Goal: Task Accomplishment & Management: Use online tool/utility

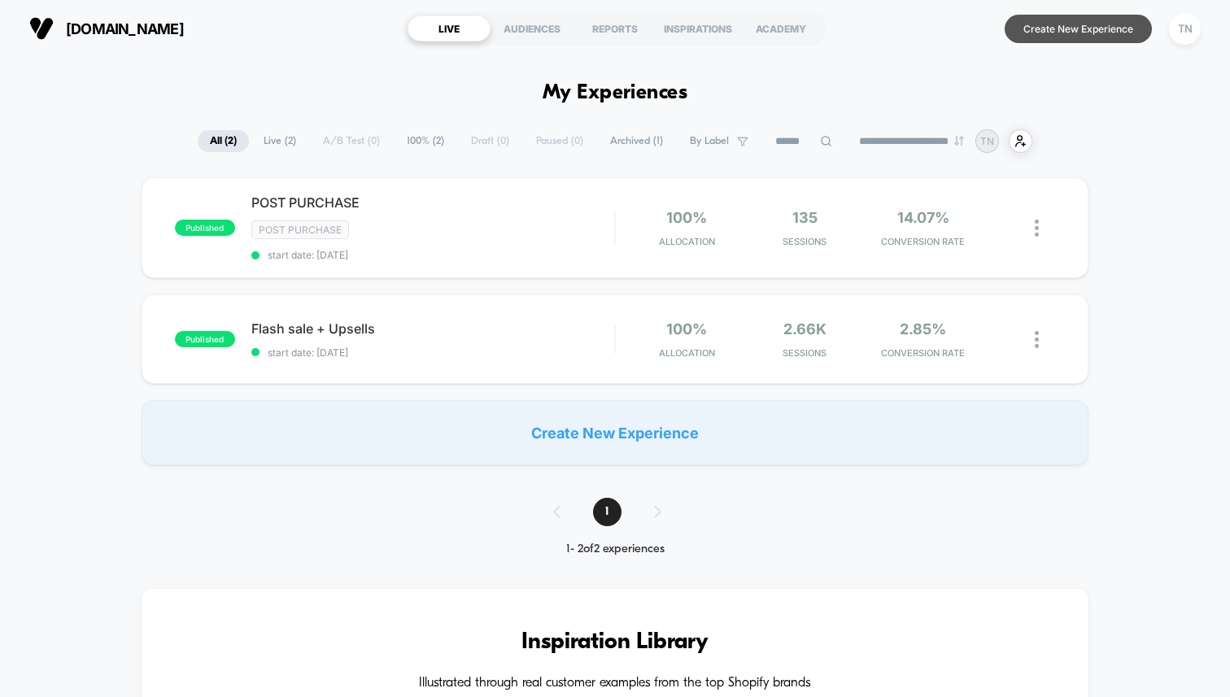
click at [1071, 37] on button "Create New Experience" at bounding box center [1078, 29] width 147 height 28
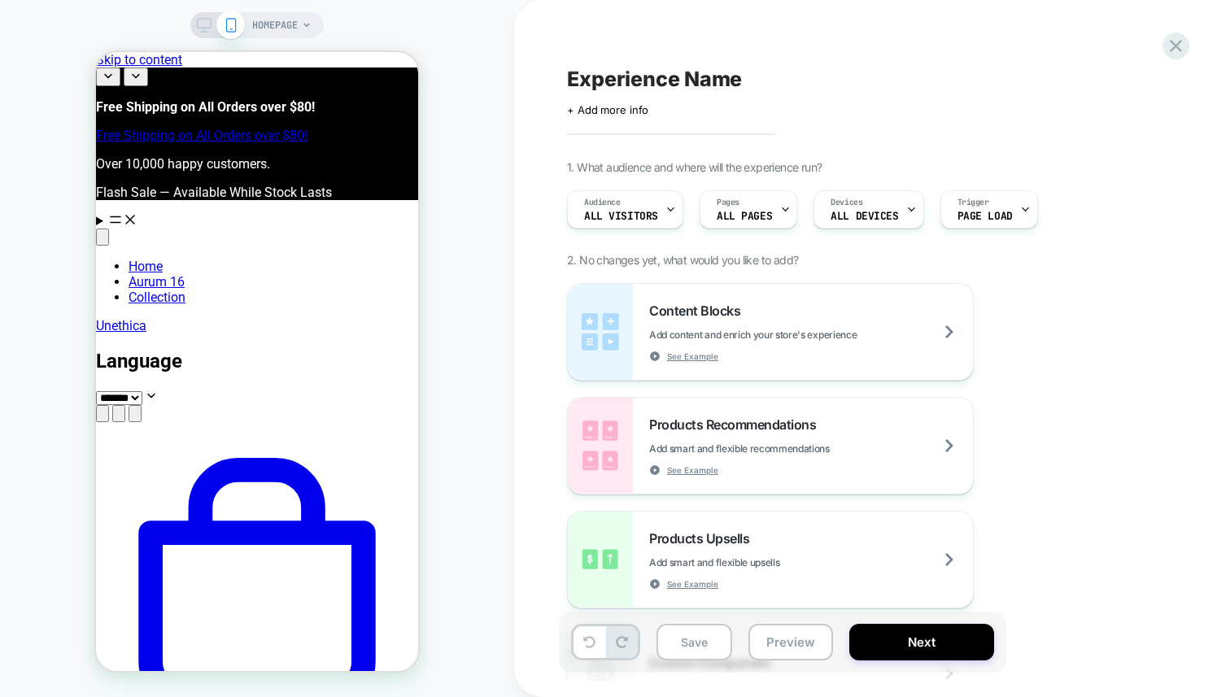
click at [295, 28] on span "HOMEPAGE" at bounding box center [275, 25] width 46 height 26
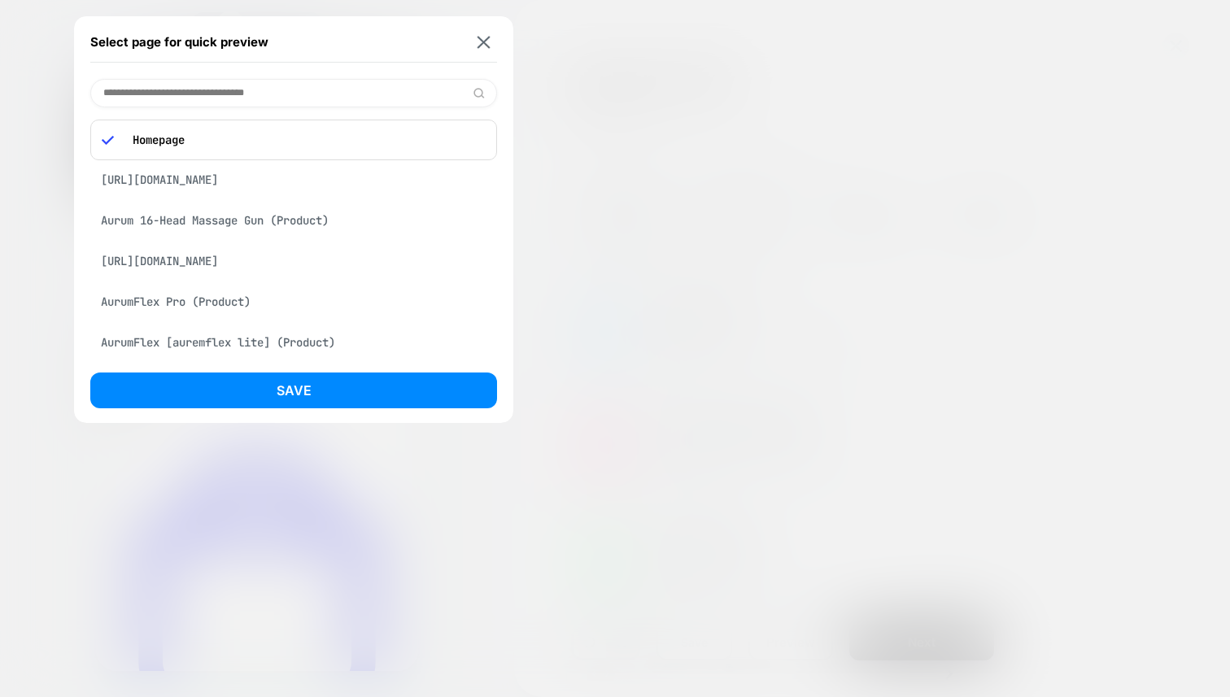
click at [244, 234] on div "Aurum 16-Head Massage Gun (Product)" at bounding box center [293, 220] width 407 height 31
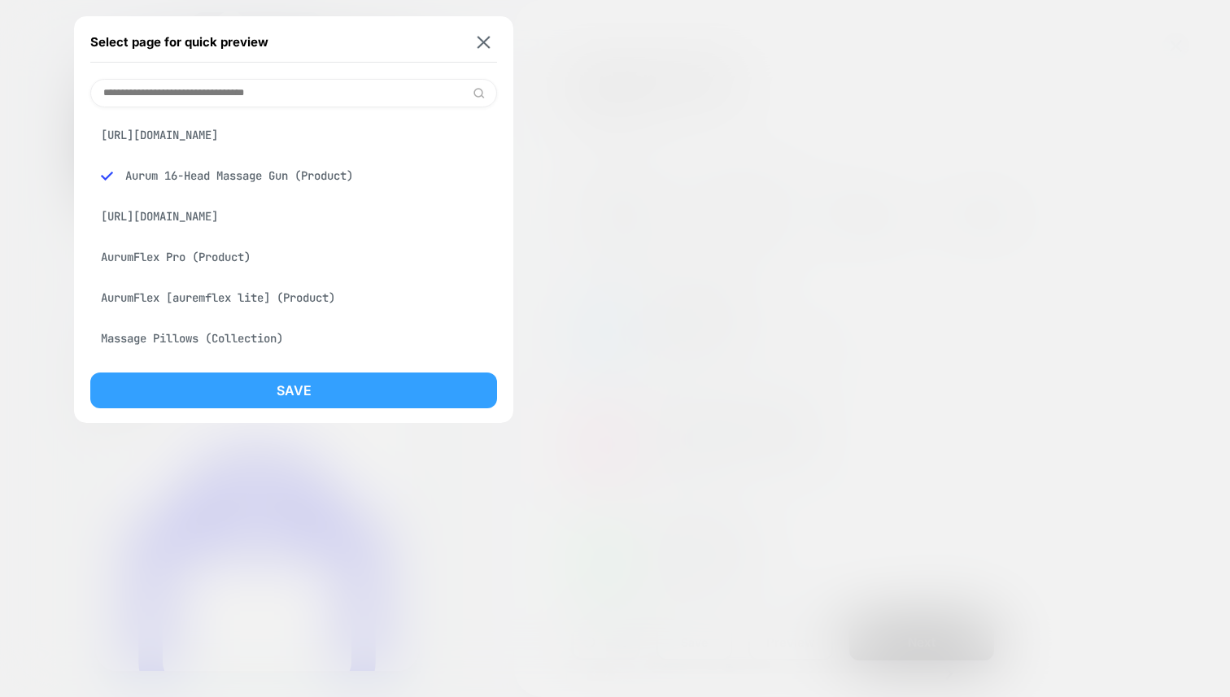
click at [226, 394] on button "Save" at bounding box center [293, 391] width 407 height 36
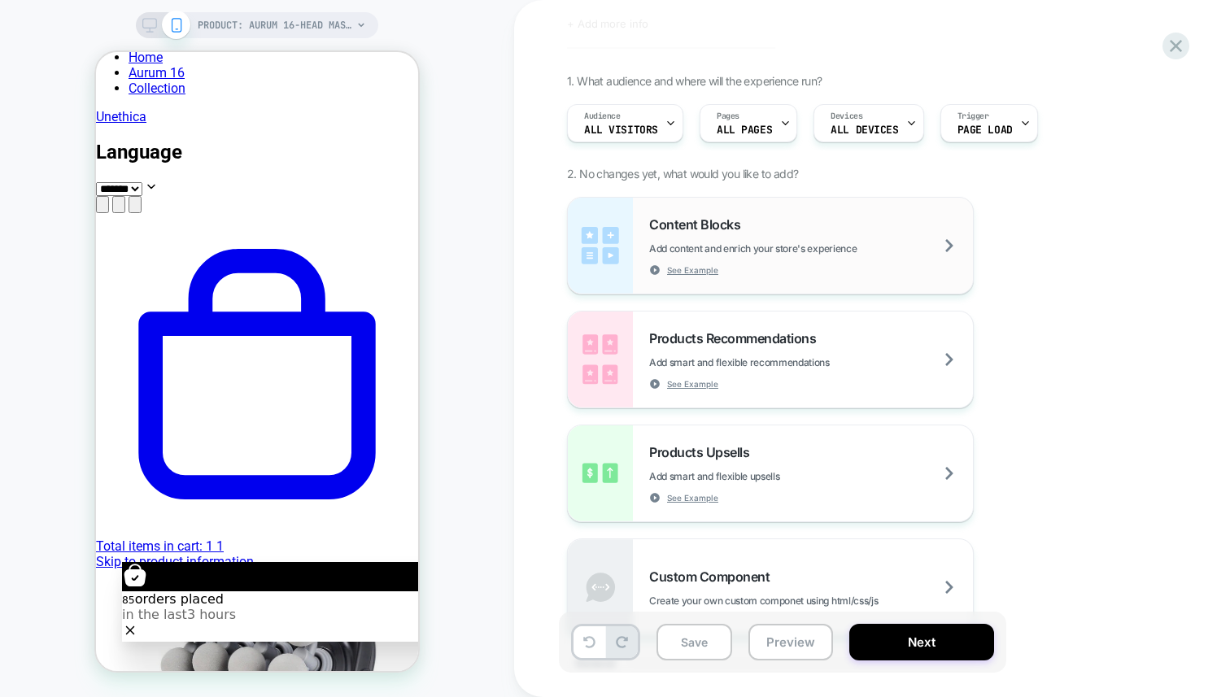
scroll to position [95, 0]
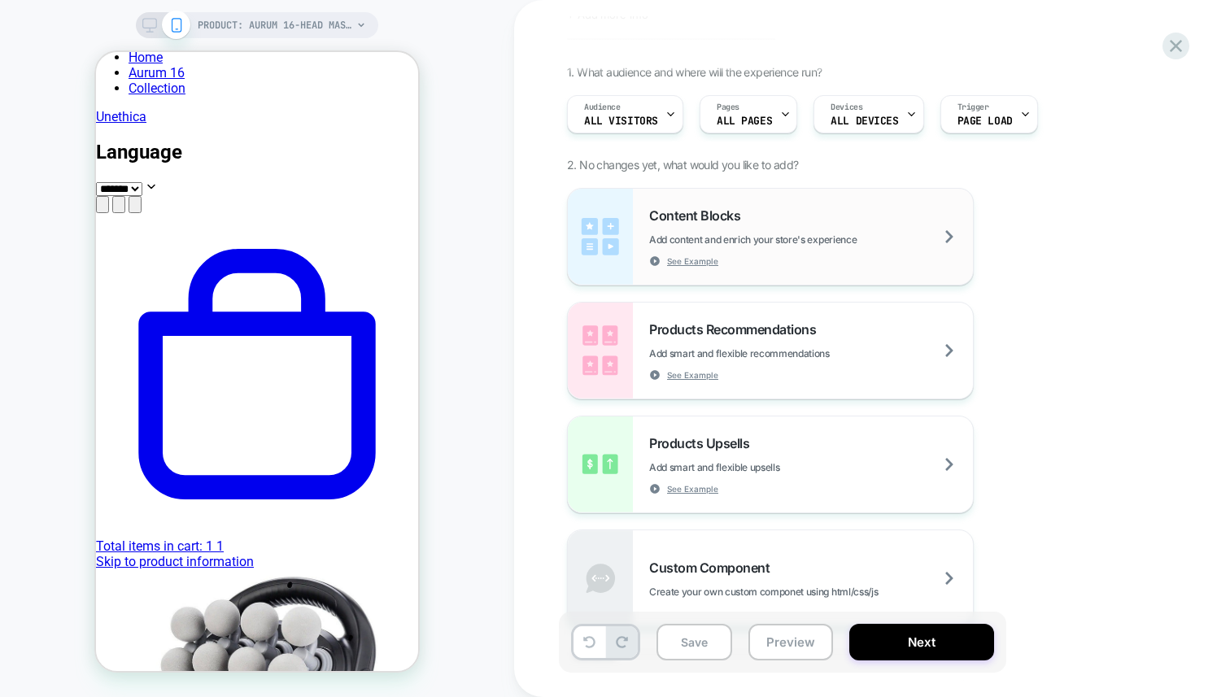
click at [781, 248] on div "Content Blocks Add content and enrich your store's experience See Example" at bounding box center [811, 236] width 324 height 59
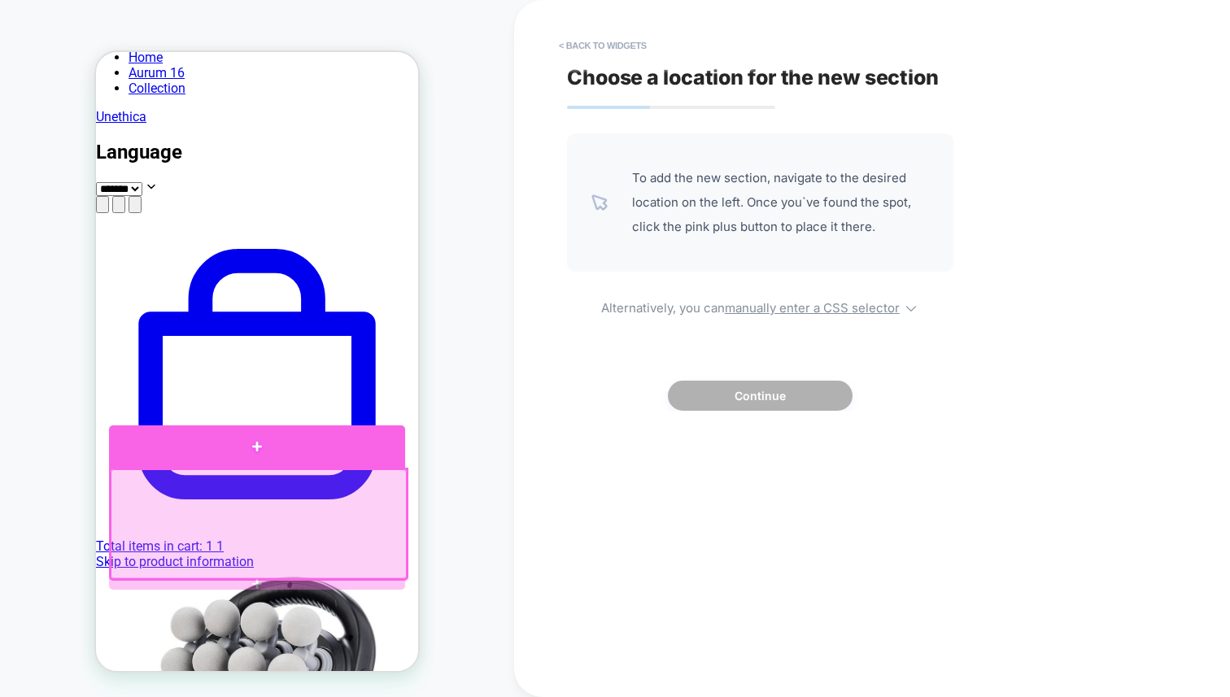
click at [286, 447] on div at bounding box center [257, 446] width 296 height 42
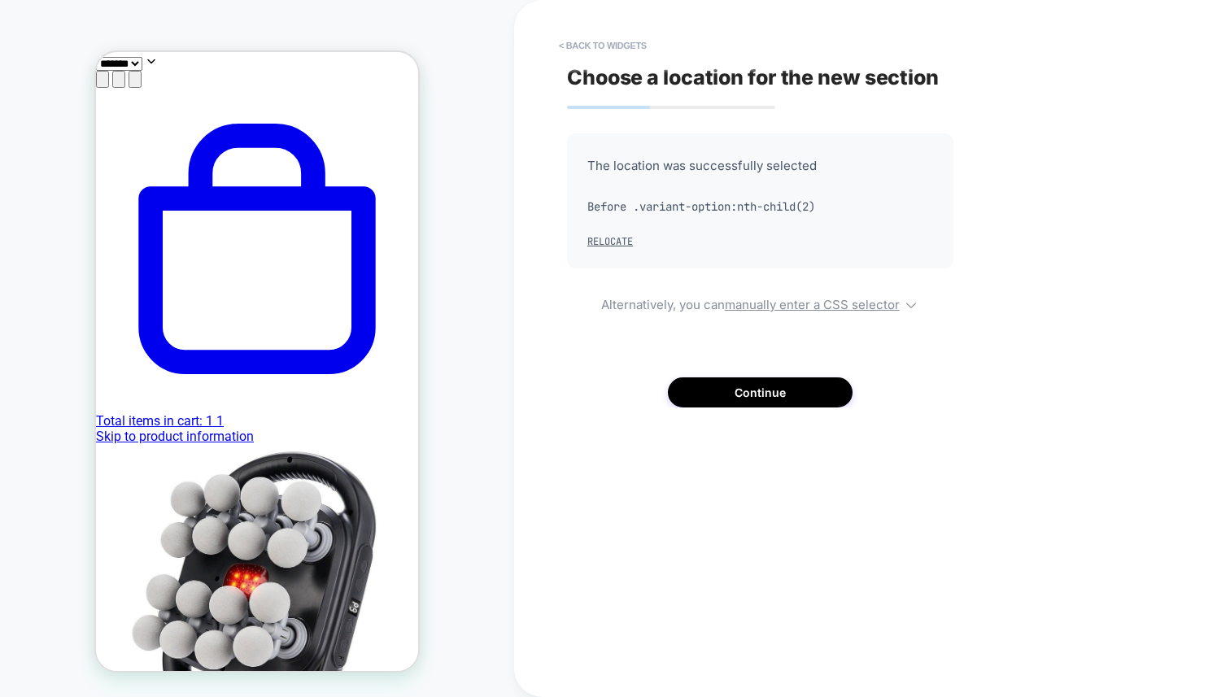
scroll to position [391, 0]
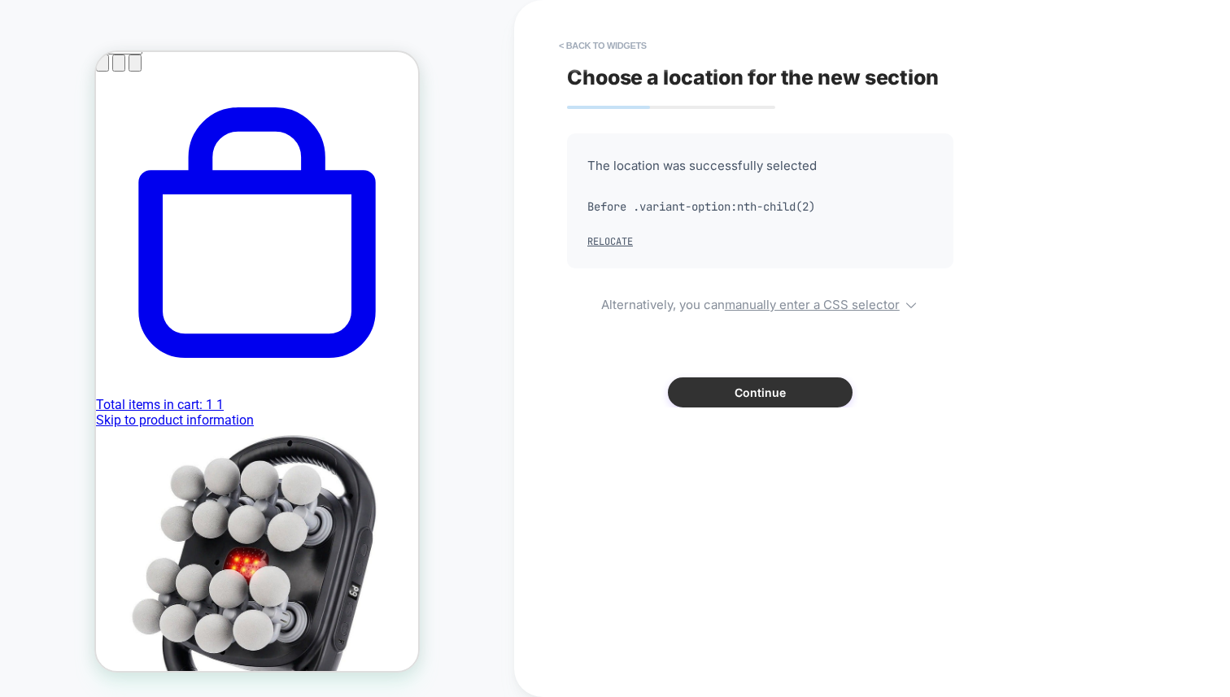
click at [739, 387] on button "Continue" at bounding box center [760, 392] width 185 height 30
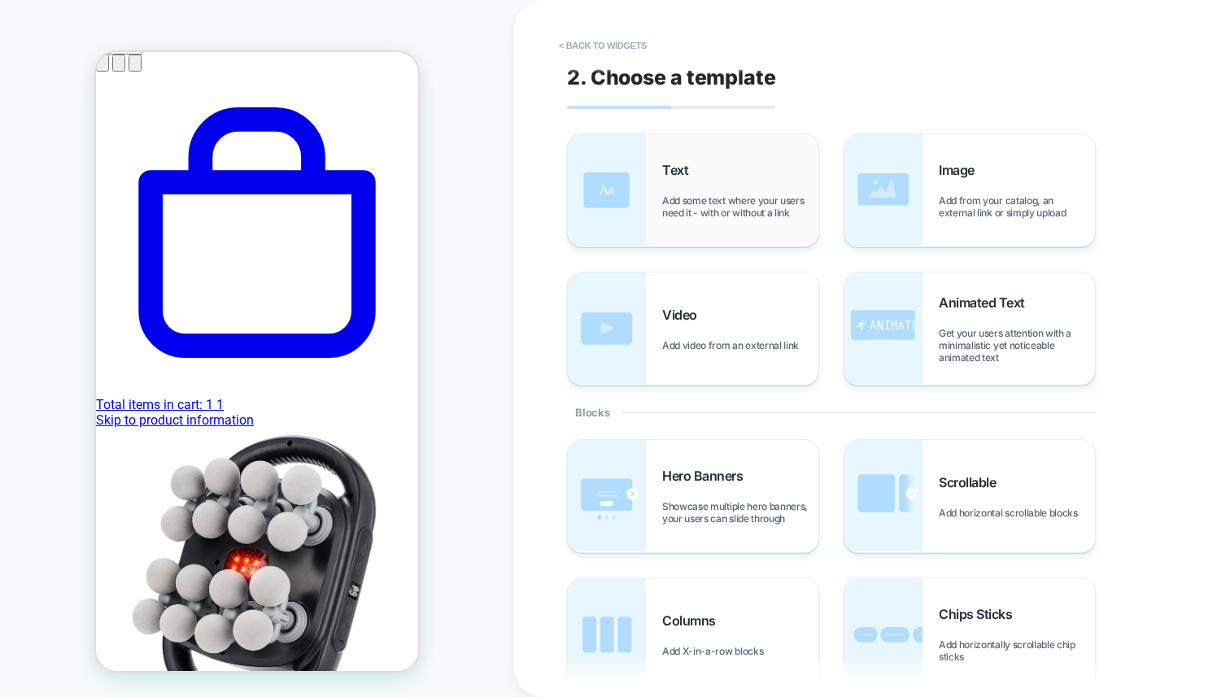
click at [755, 156] on div "Text Add some text where your users need it - with or without a link" at bounding box center [693, 190] width 251 height 112
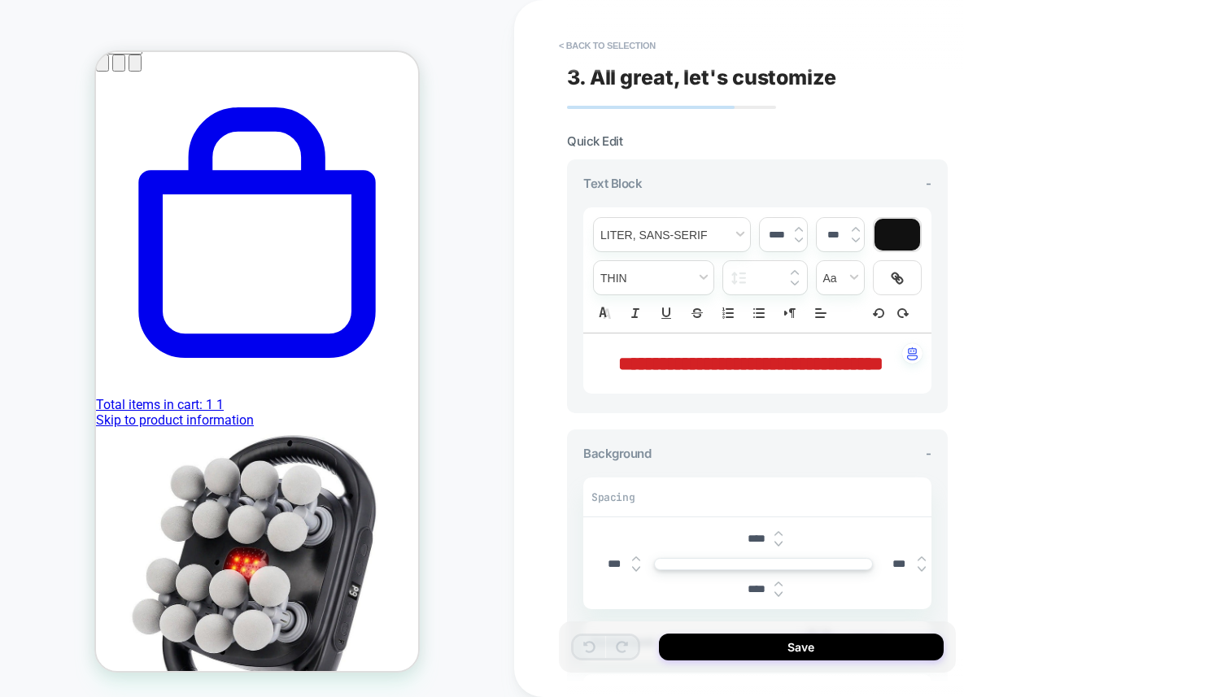
click at [705, 370] on span "**********" at bounding box center [750, 364] width 265 height 20
click at [767, 363] on span "**********" at bounding box center [750, 364] width 265 height 20
type input "****"
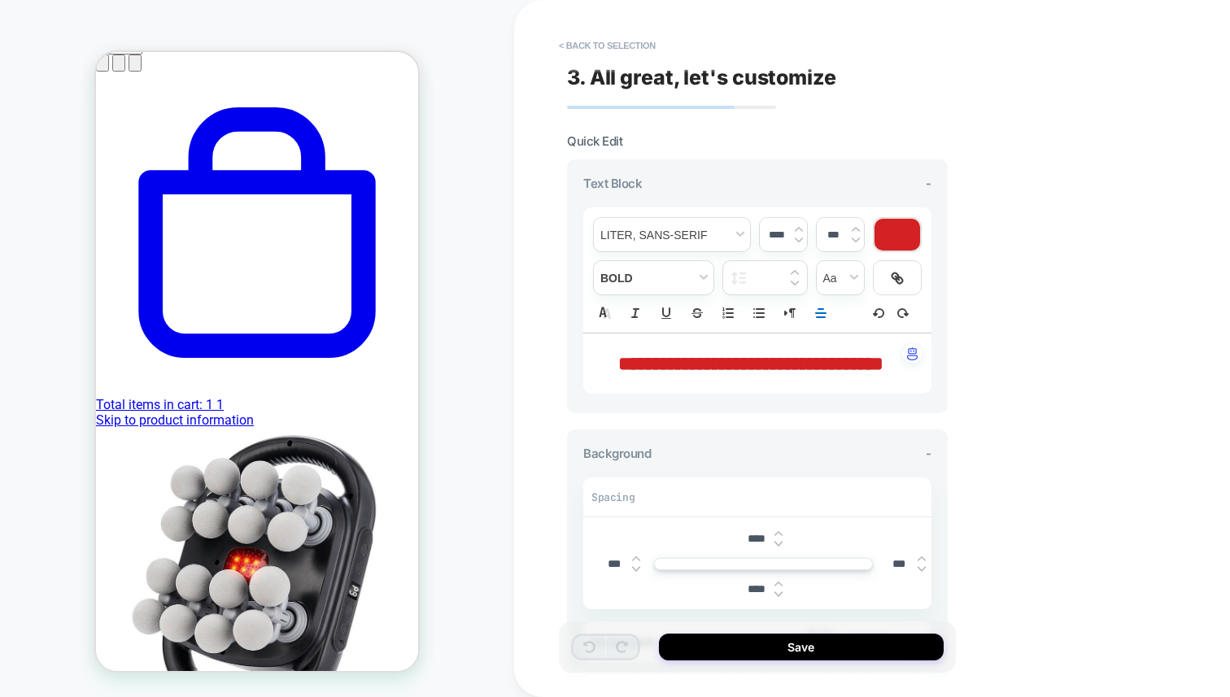
scroll to position [47, 0]
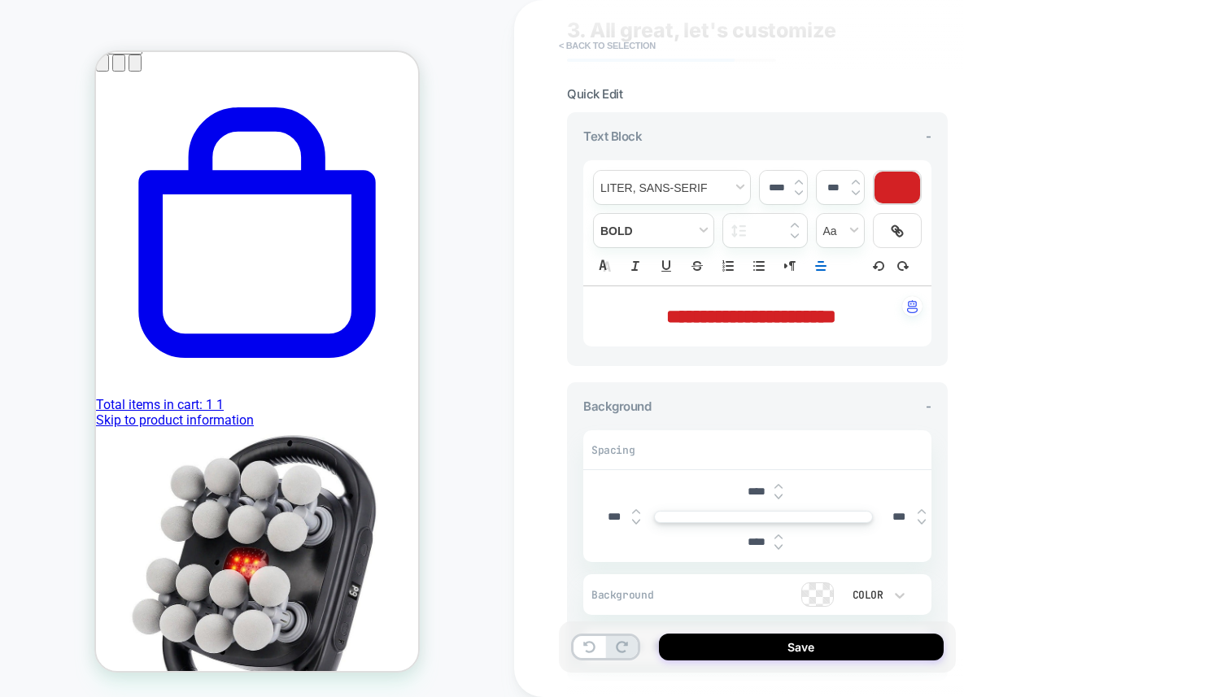
click at [561, 37] on button "< Back to selection" at bounding box center [607, 46] width 113 height 26
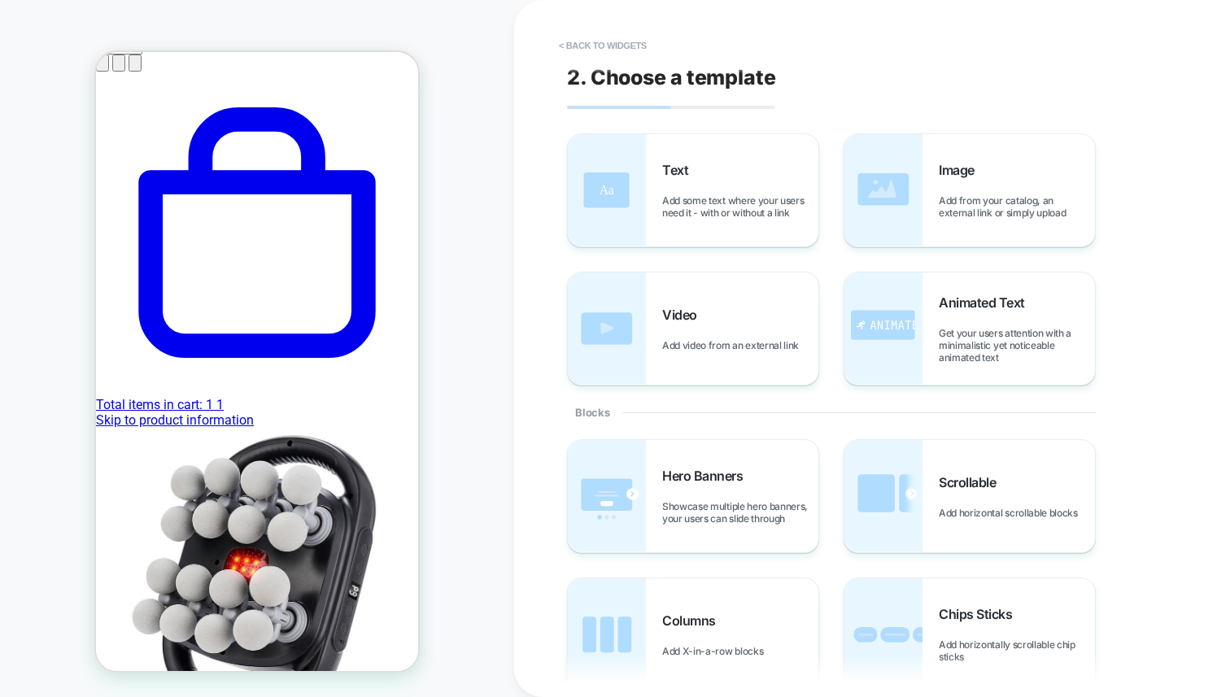
click at [561, 37] on button "< Back to widgets" at bounding box center [603, 46] width 104 height 26
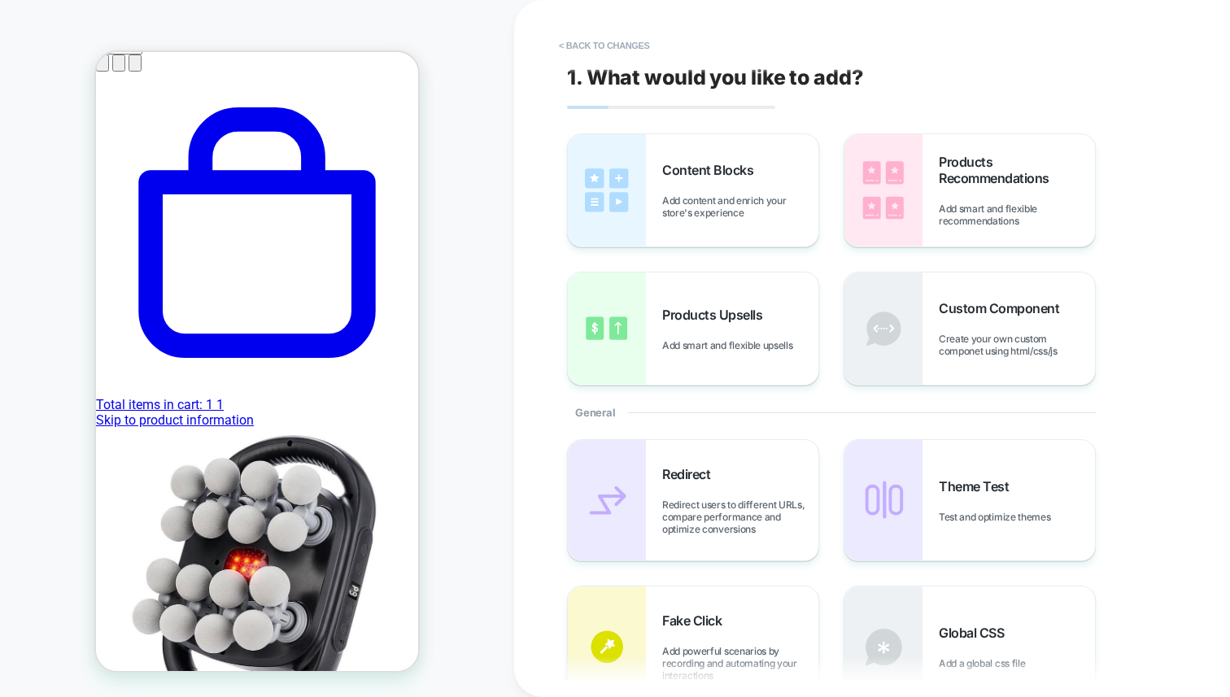
scroll to position [390, 0]
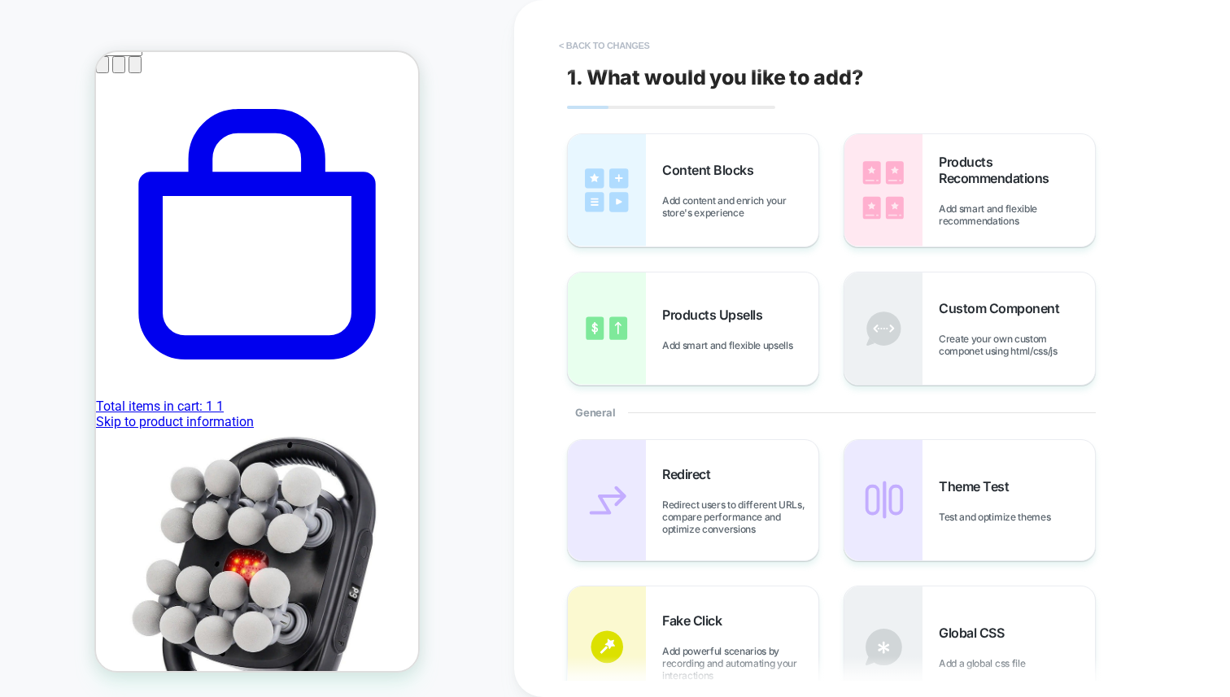
click at [601, 50] on button "< Back to changes" at bounding box center [604, 46] width 107 height 26
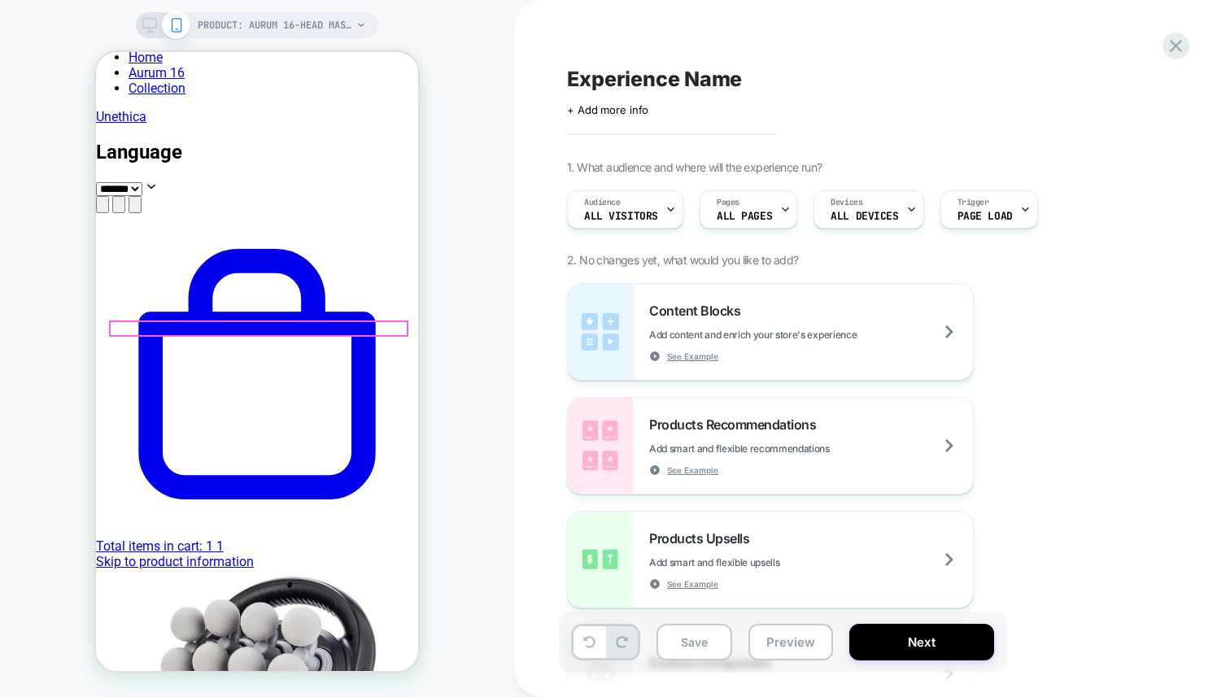
scroll to position [295, 0]
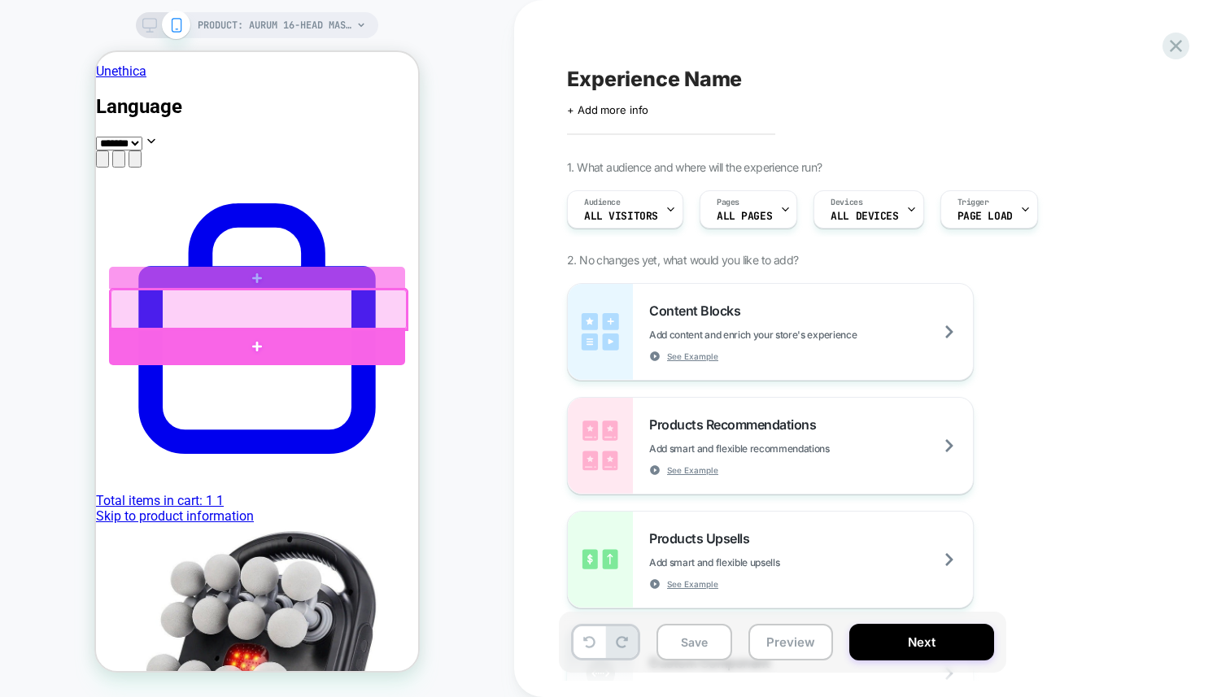
click at [229, 339] on div at bounding box center [257, 346] width 296 height 37
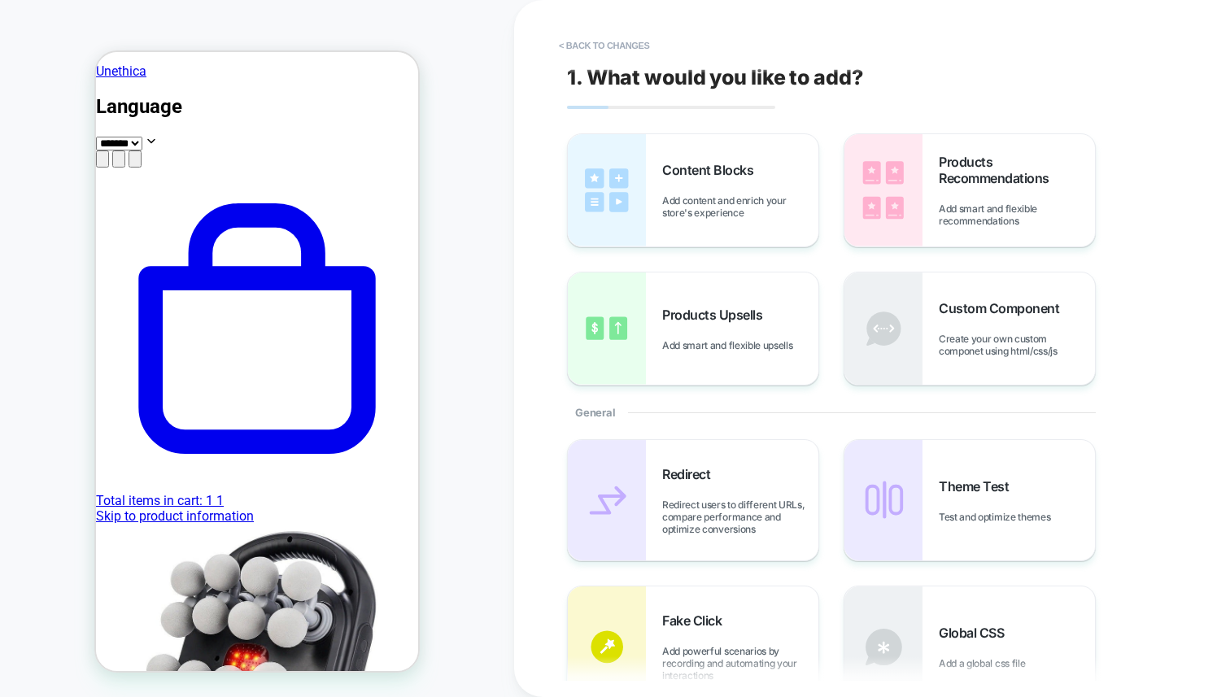
scroll to position [284, 0]
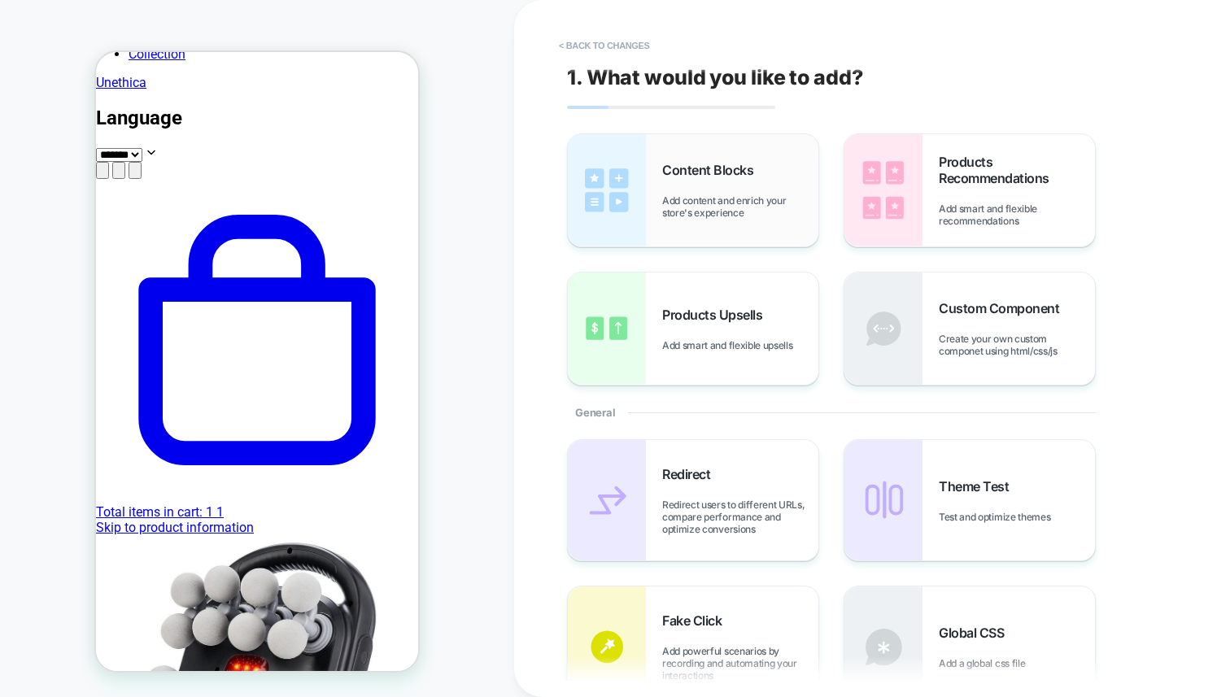
click at [681, 185] on div "Content Blocks Add content and enrich your store's experience" at bounding box center [740, 190] width 156 height 57
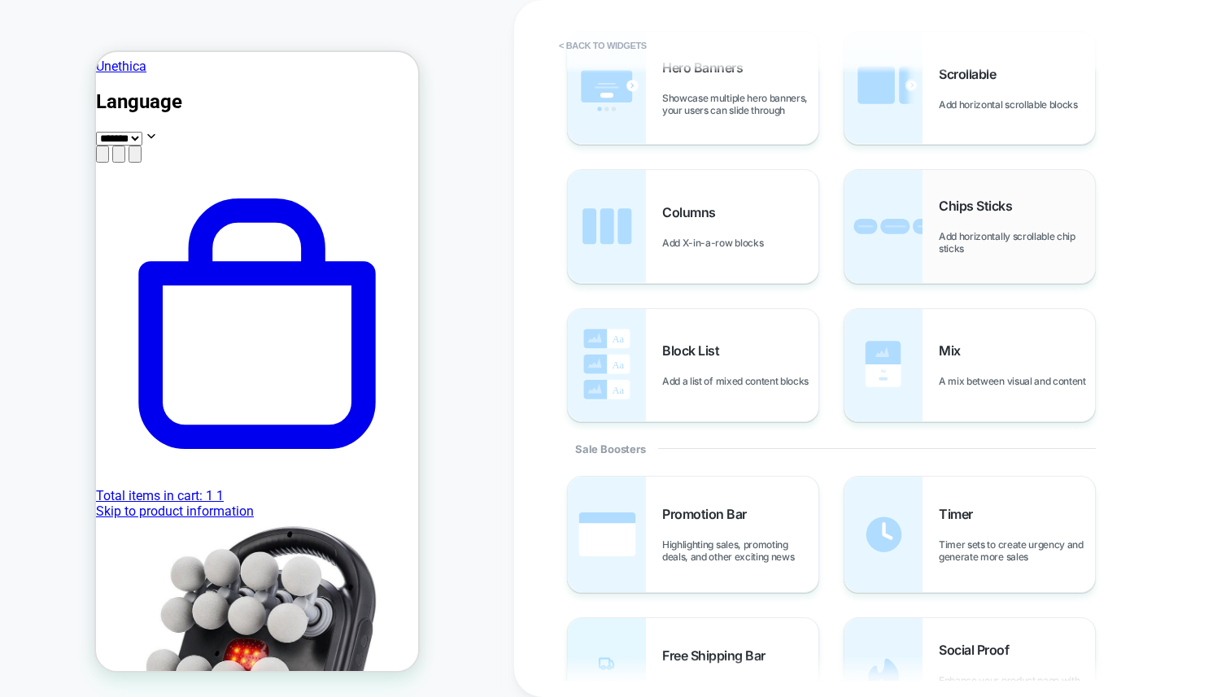
scroll to position [499, 0]
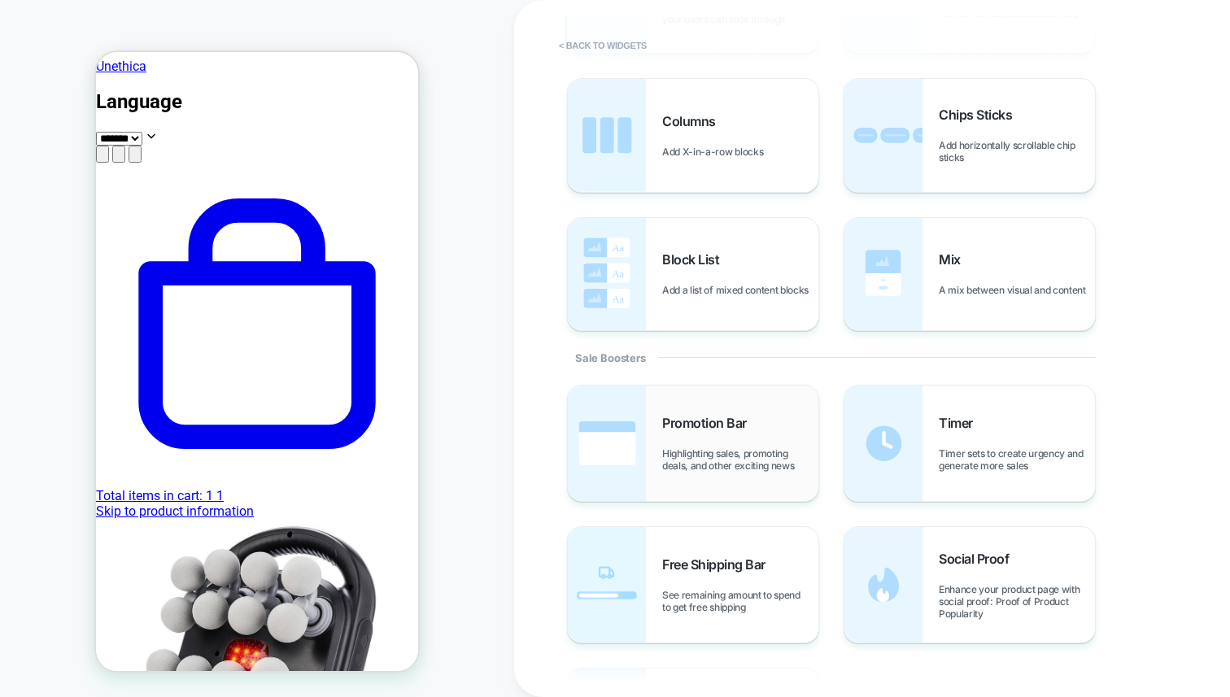
click at [700, 443] on div "Promotion Bar Highlighting sales, promoting deals, and other exciting news" at bounding box center [740, 443] width 156 height 57
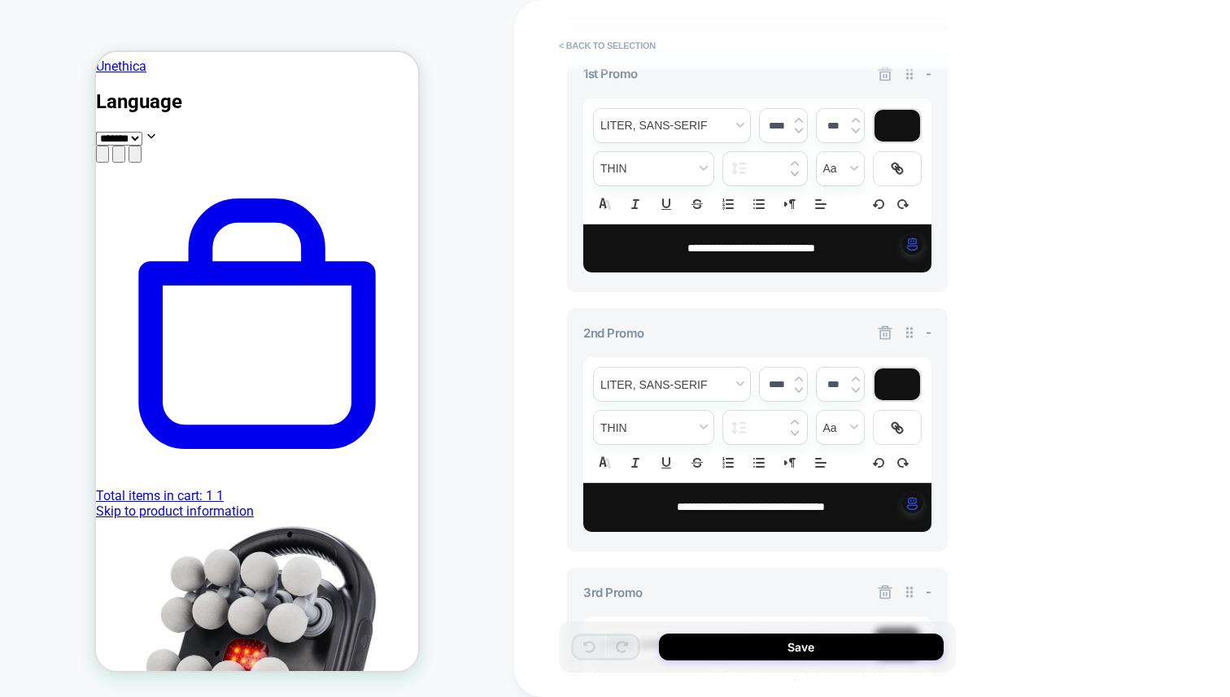
scroll to position [629, 0]
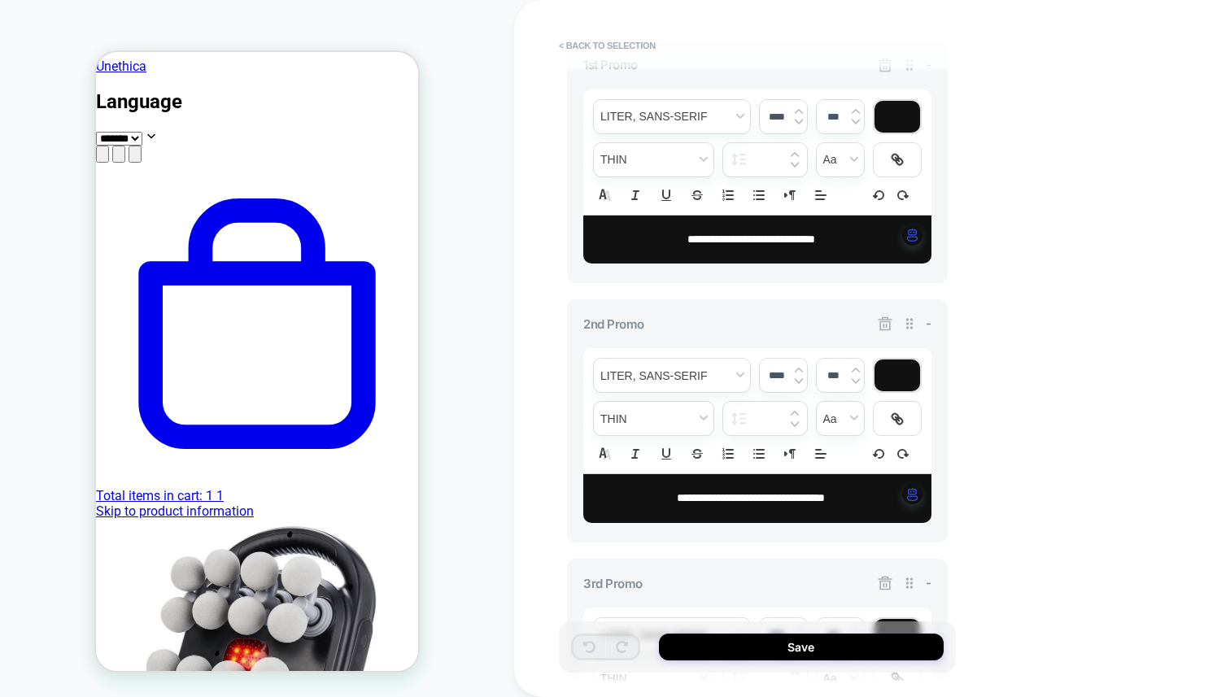
click at [735, 239] on span "**********" at bounding box center [751, 238] width 128 height 11
click at [789, 241] on p "*" at bounding box center [750, 240] width 303 height 16
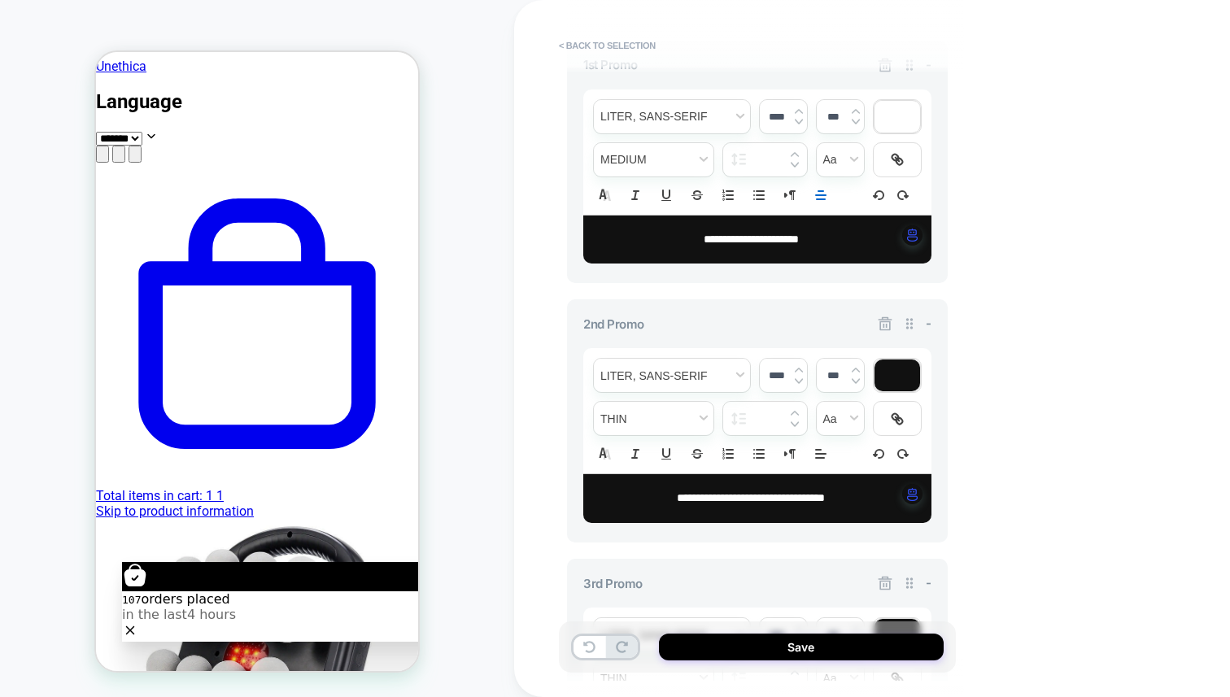
click at [707, 234] on span "**********" at bounding box center [751, 238] width 95 height 11
click at [795, 233] on span "**********" at bounding box center [750, 238] width 91 height 11
click at [804, 492] on span "**********" at bounding box center [751, 497] width 148 height 11
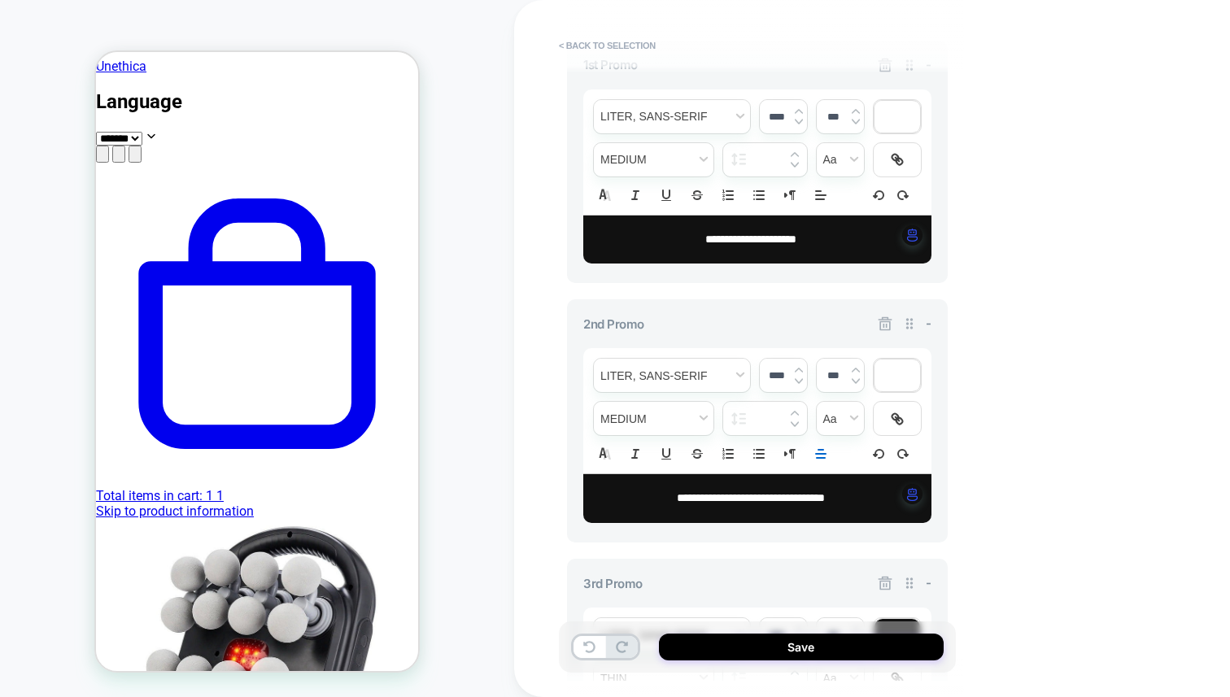
click at [875, 328] on div "2nd Promo -" at bounding box center [757, 324] width 348 height 16
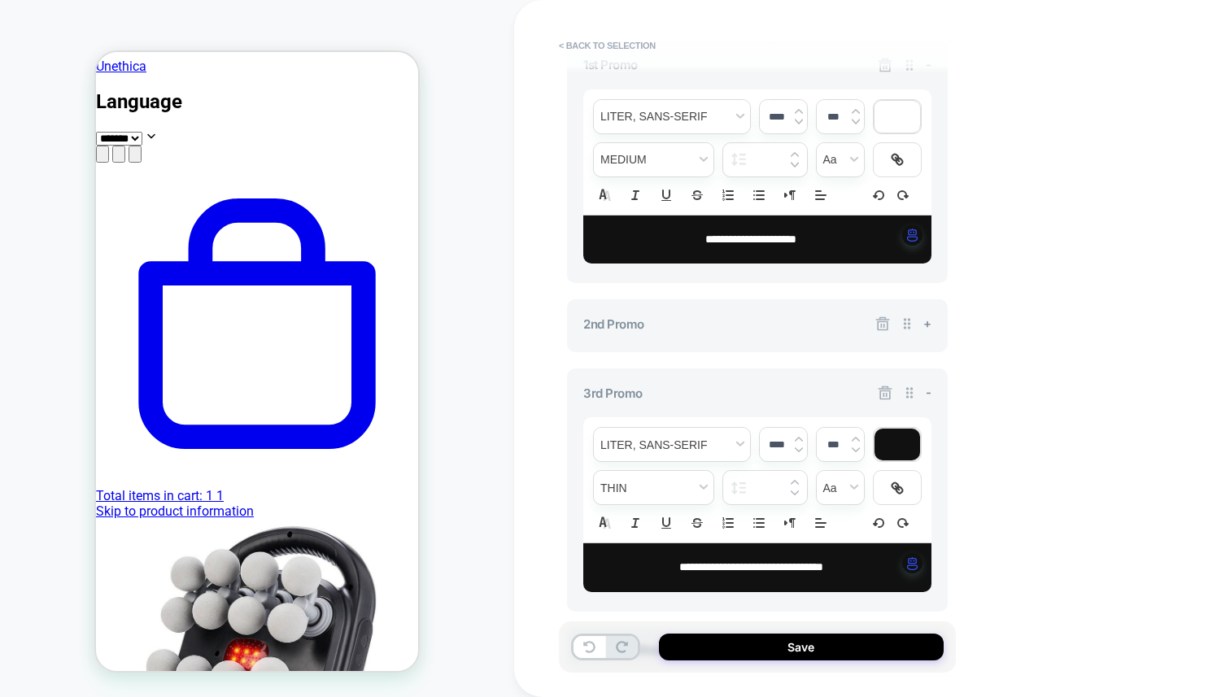
click at [875, 328] on icon at bounding box center [882, 324] width 16 height 16
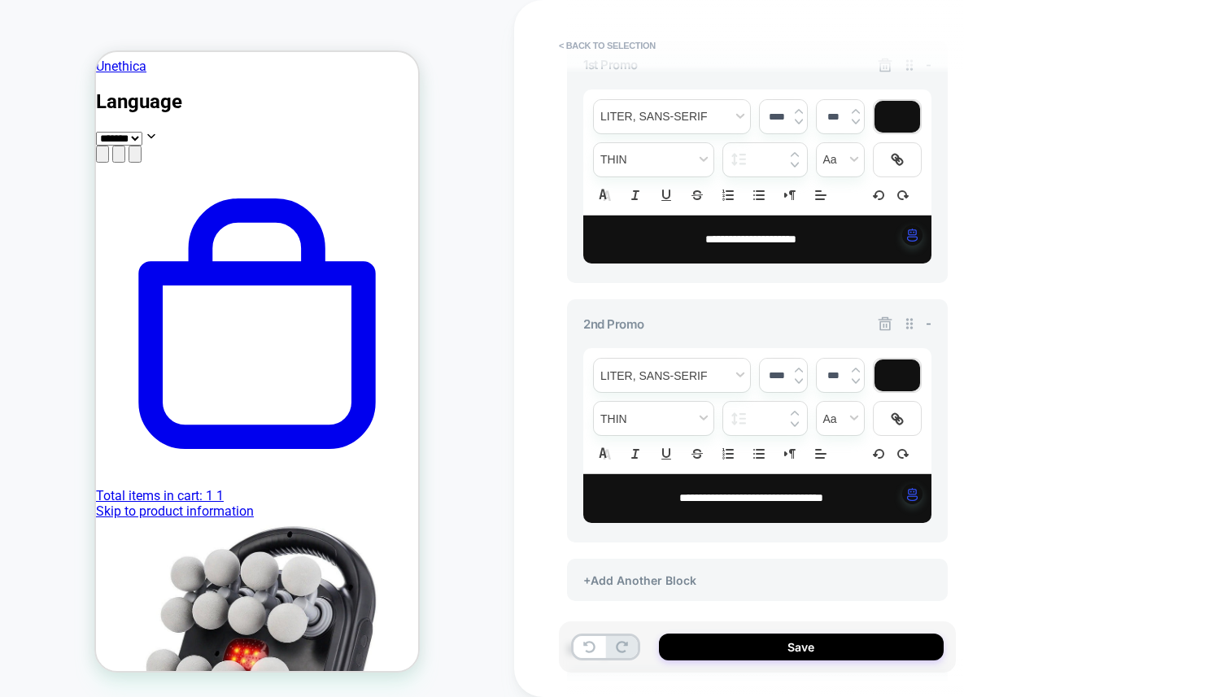
click at [875, 328] on div "2nd Promo -" at bounding box center [757, 324] width 348 height 16
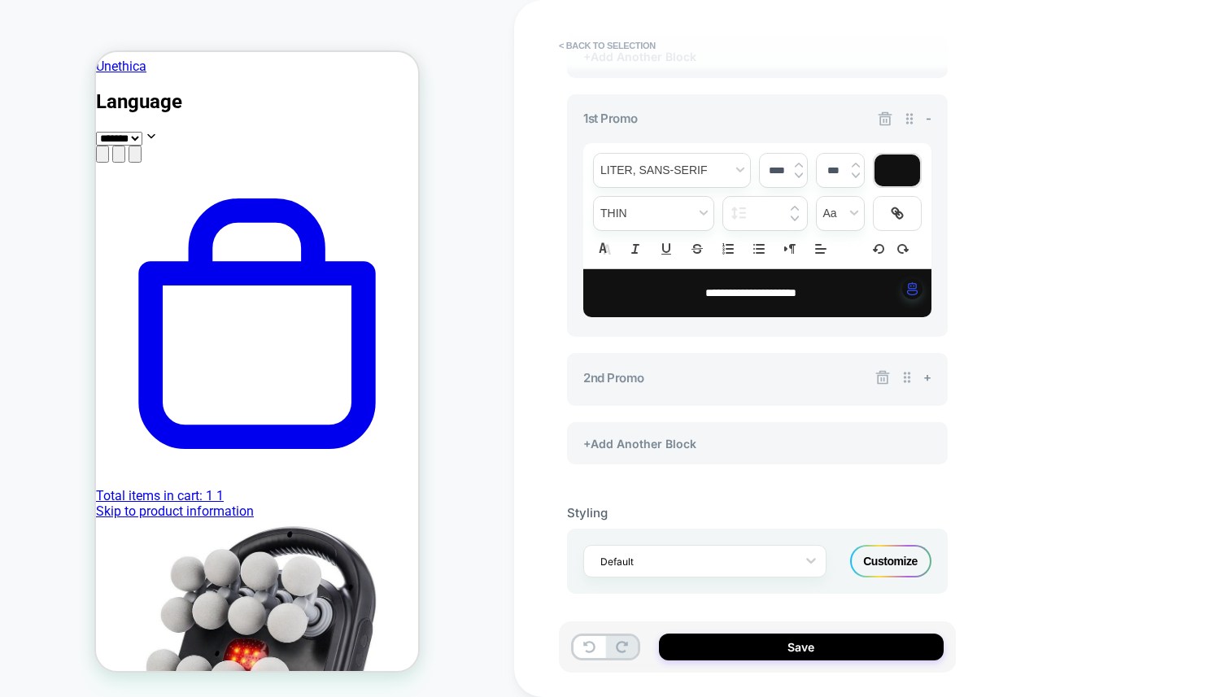
click at [882, 364] on div "**********" at bounding box center [757, 379] width 381 height 53
click at [882, 376] on icon at bounding box center [882, 377] width 16 height 16
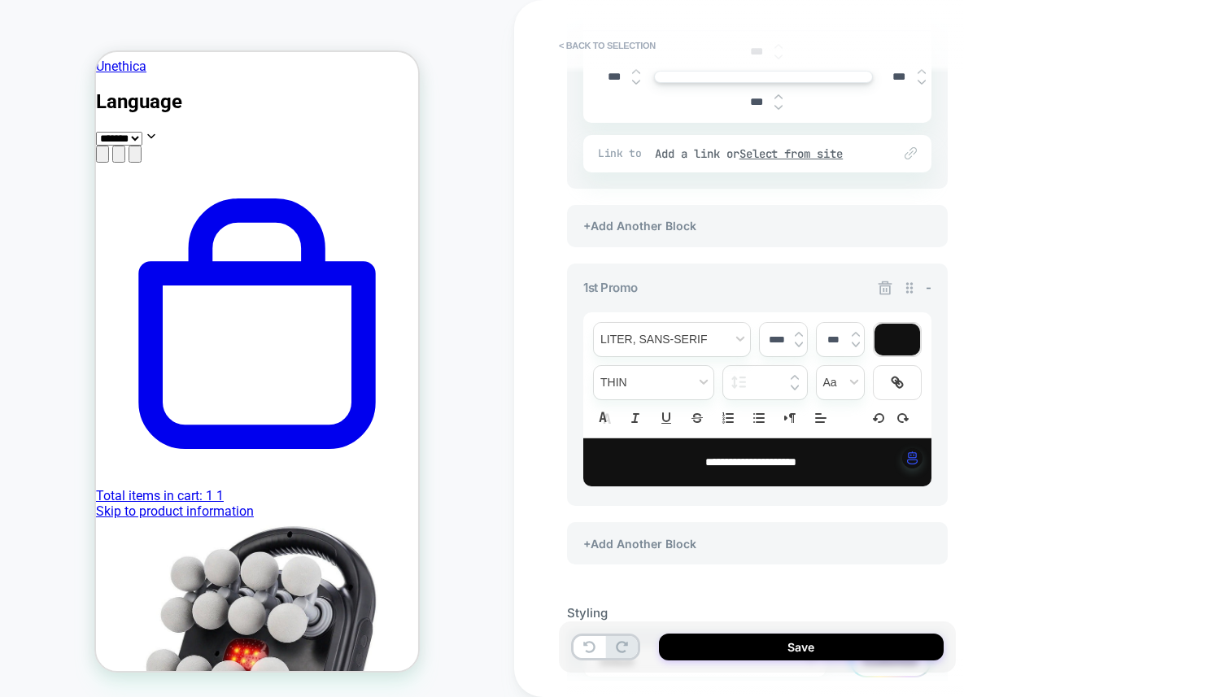
scroll to position [399, 0]
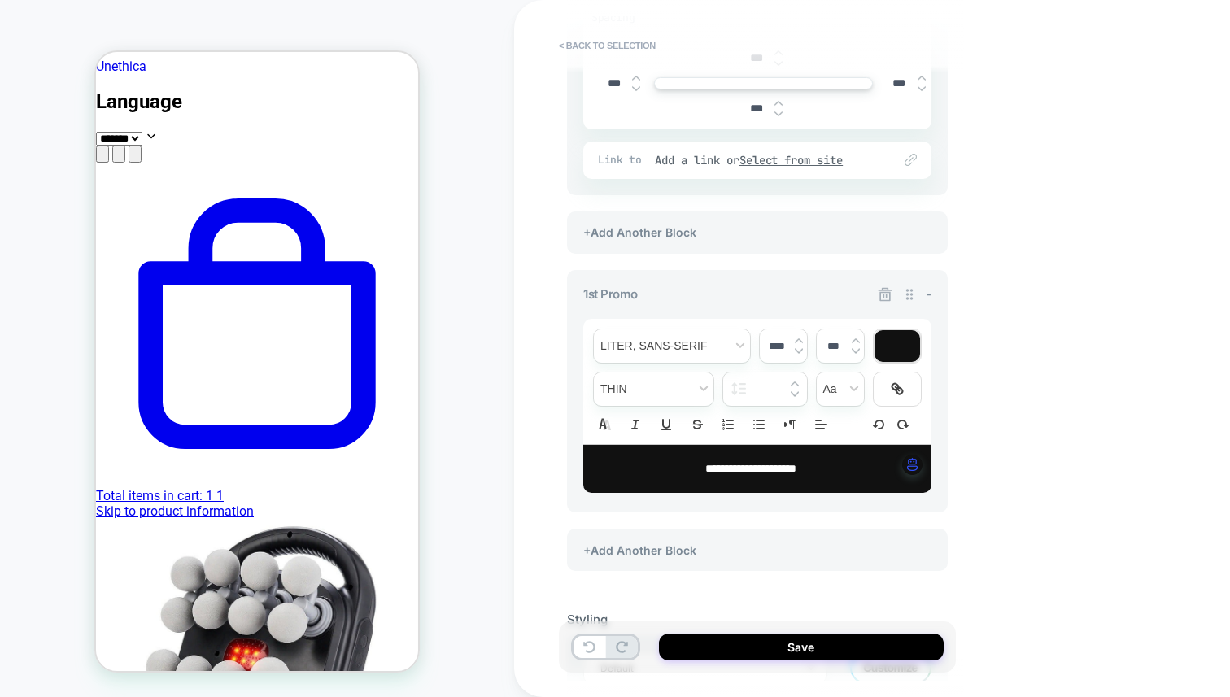
click at [1078, 454] on div "**********" at bounding box center [872, 348] width 716 height 697
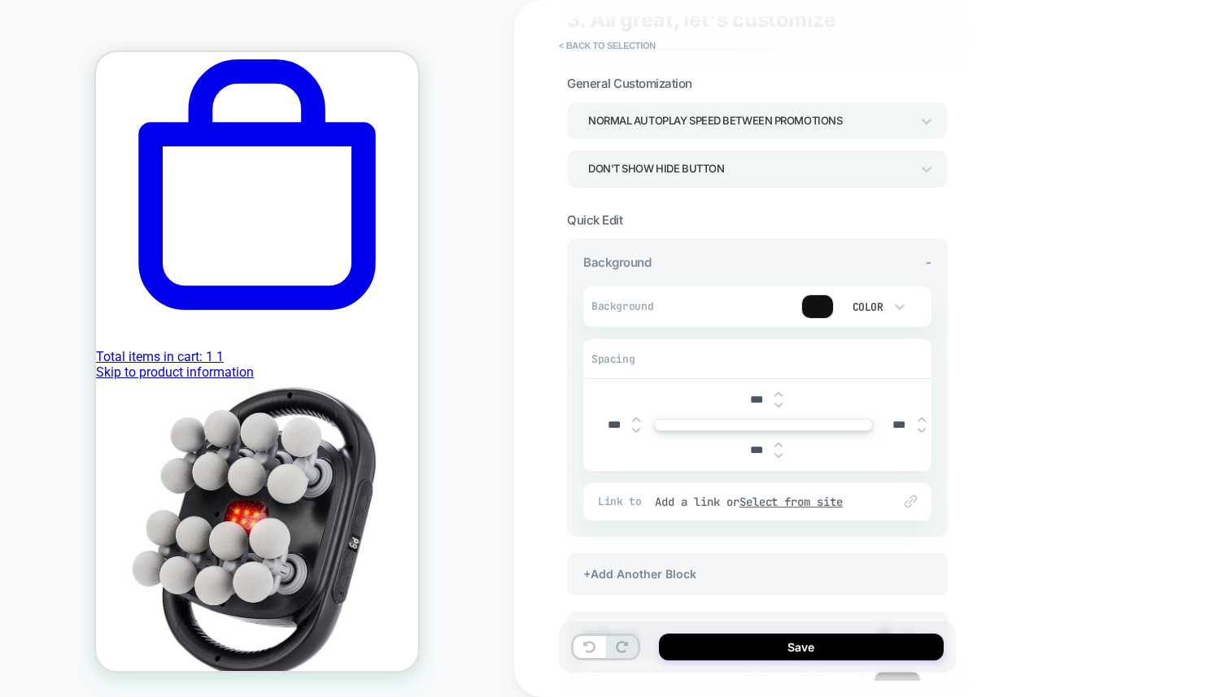
scroll to position [0, 0]
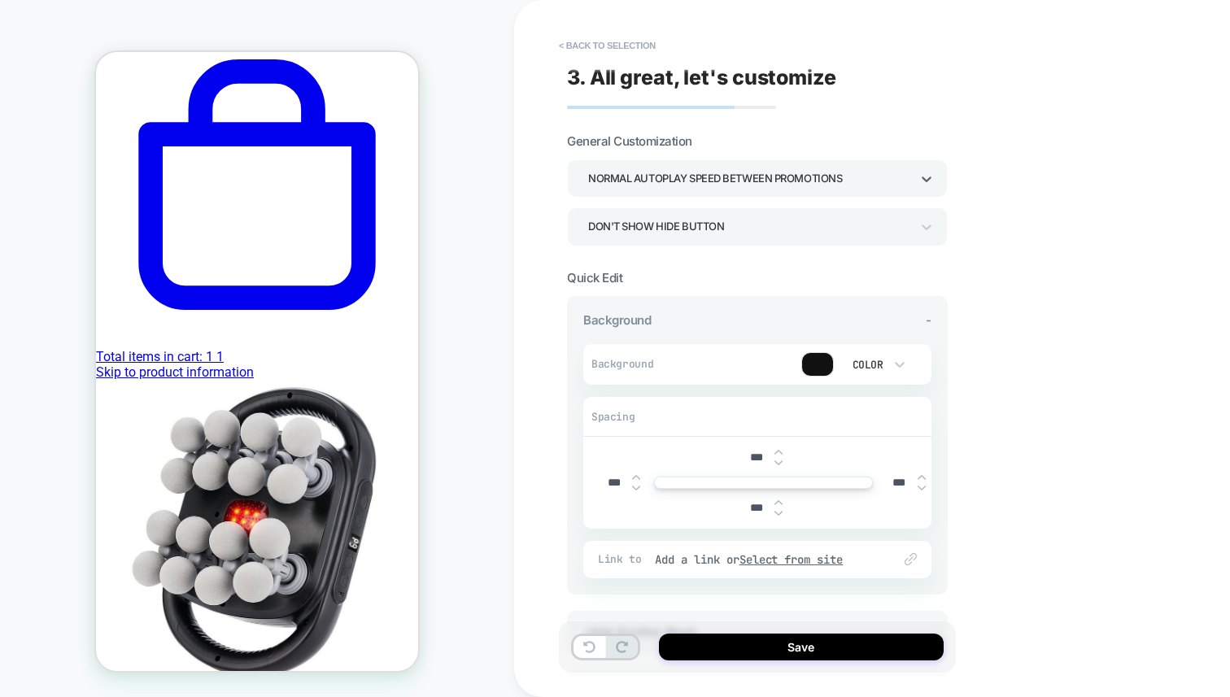
click at [708, 180] on div "Normal autoplay speed between promotions" at bounding box center [749, 179] width 322 height 22
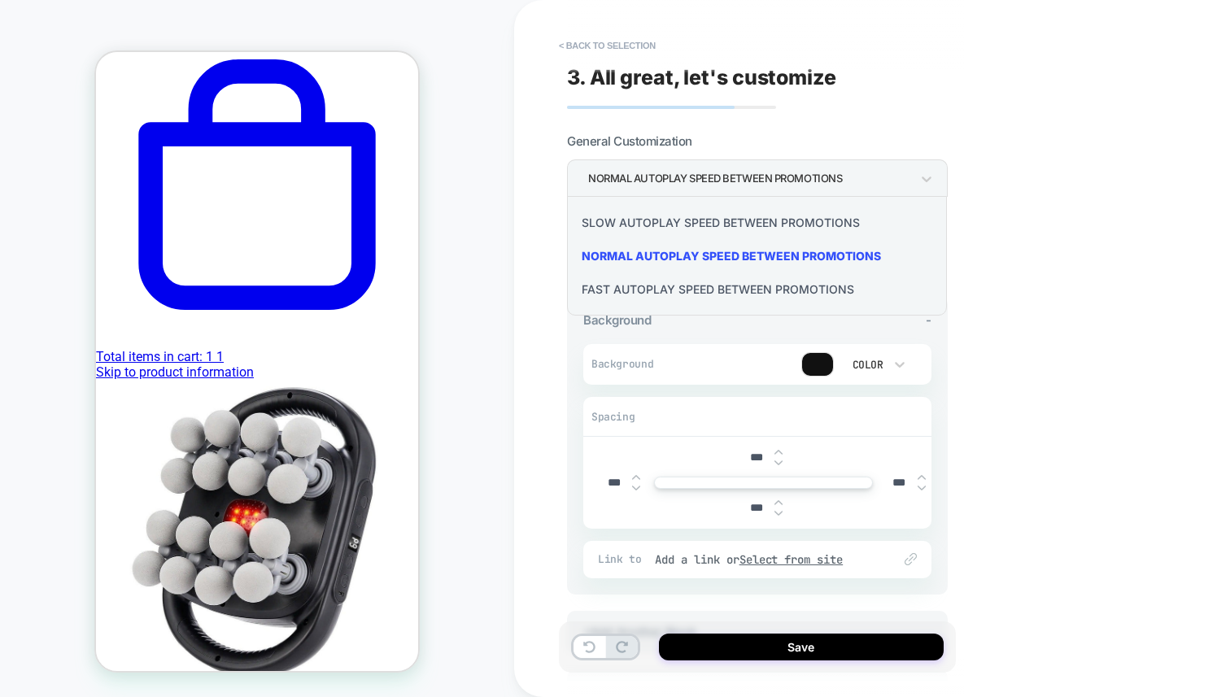
click at [913, 56] on span "< Back to selection" at bounding box center [749, 46] width 397 height 26
click at [943, 168] on div at bounding box center [615, 348] width 1230 height 697
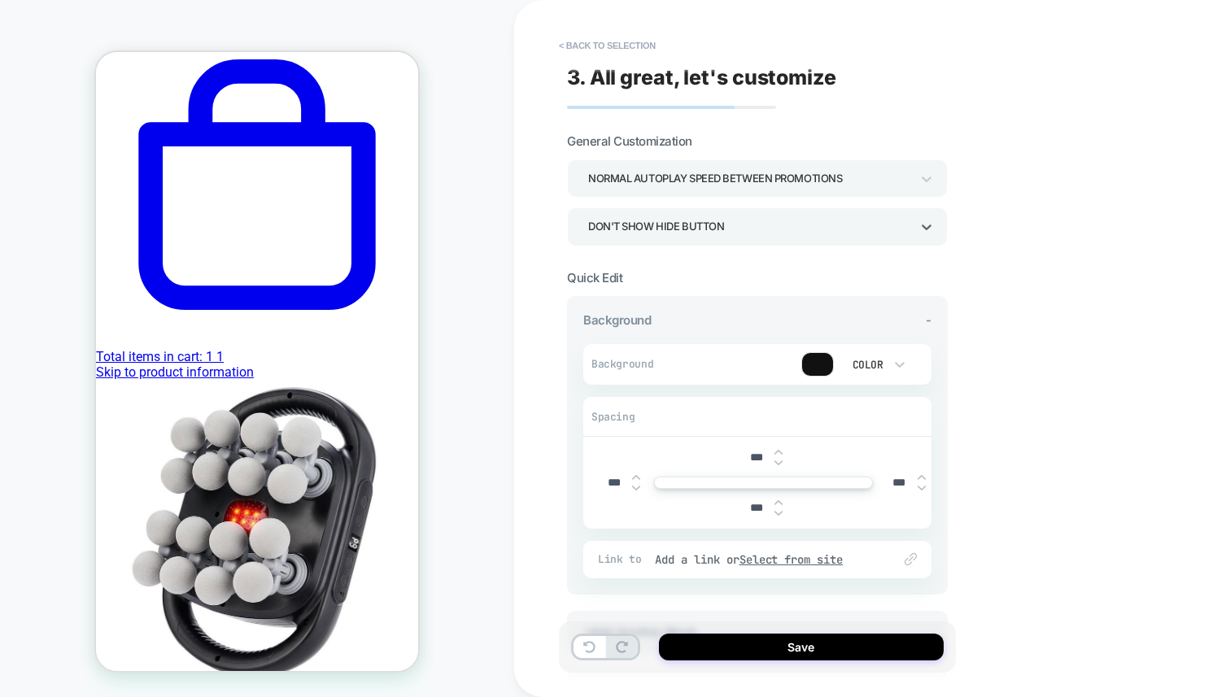
click at [799, 216] on div "Don't show hide button" at bounding box center [749, 227] width 322 height 22
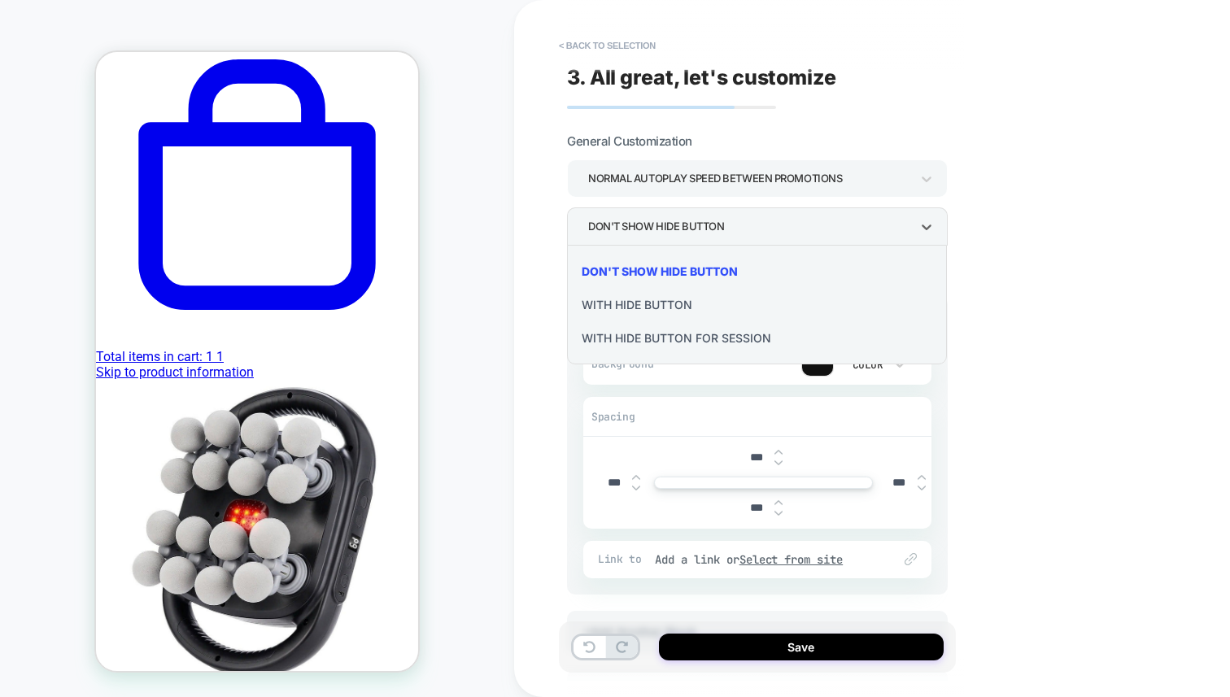
click at [979, 112] on div at bounding box center [615, 348] width 1230 height 697
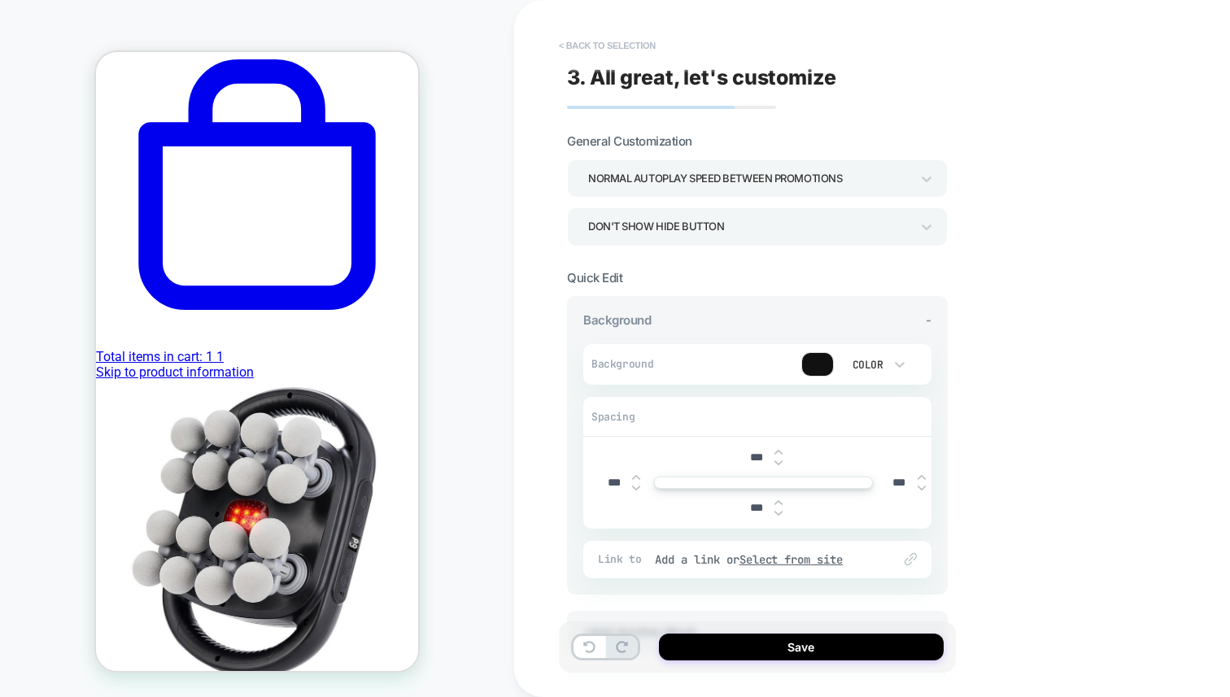
click at [583, 51] on button "< Back to selection" at bounding box center [607, 46] width 113 height 26
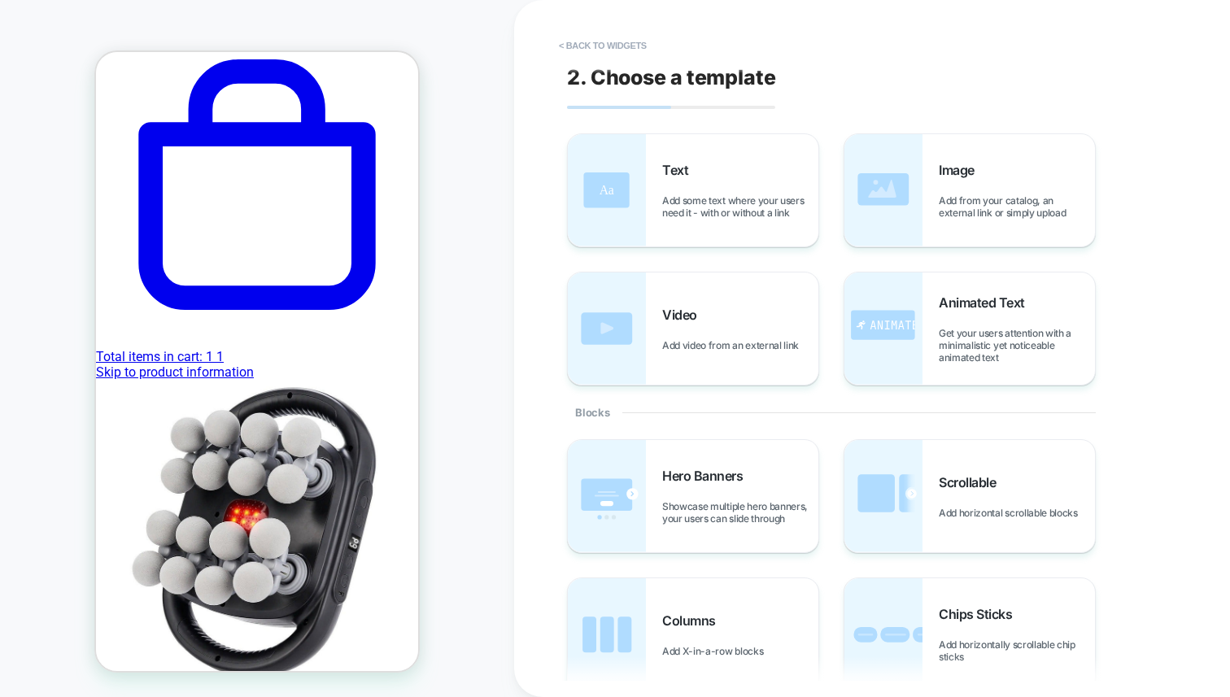
click at [583, 51] on button "< Back to widgets" at bounding box center [603, 46] width 104 height 26
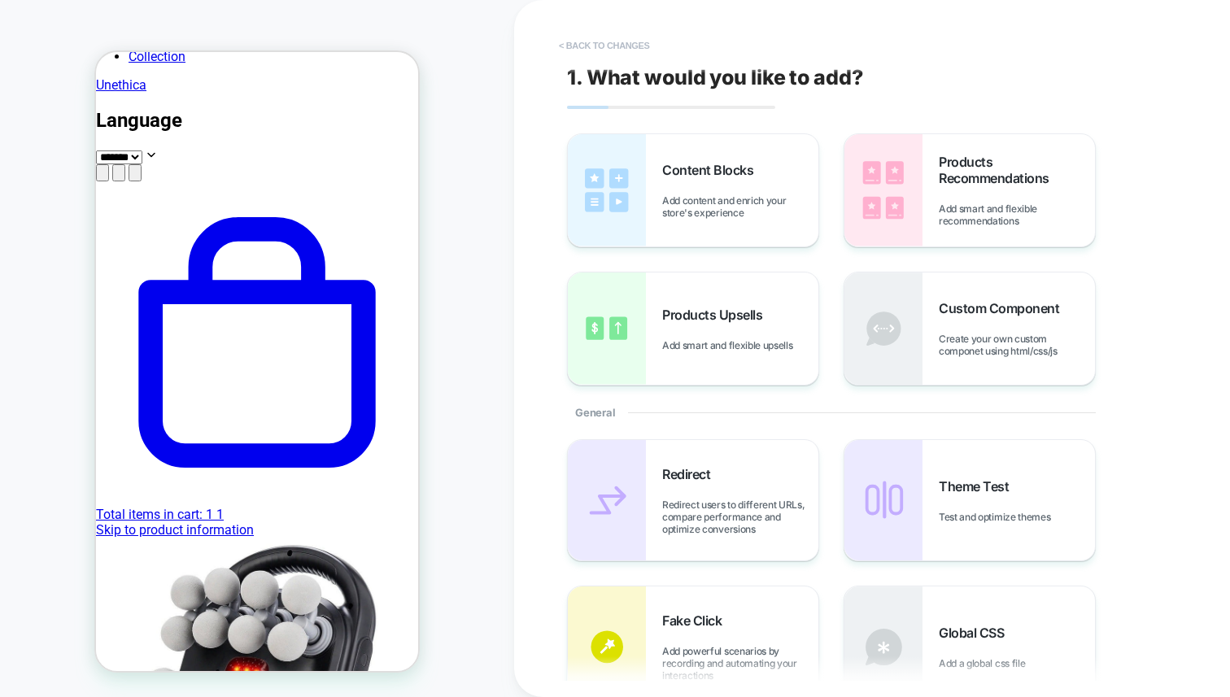
click at [593, 51] on button "< Back to changes" at bounding box center [604, 46] width 107 height 26
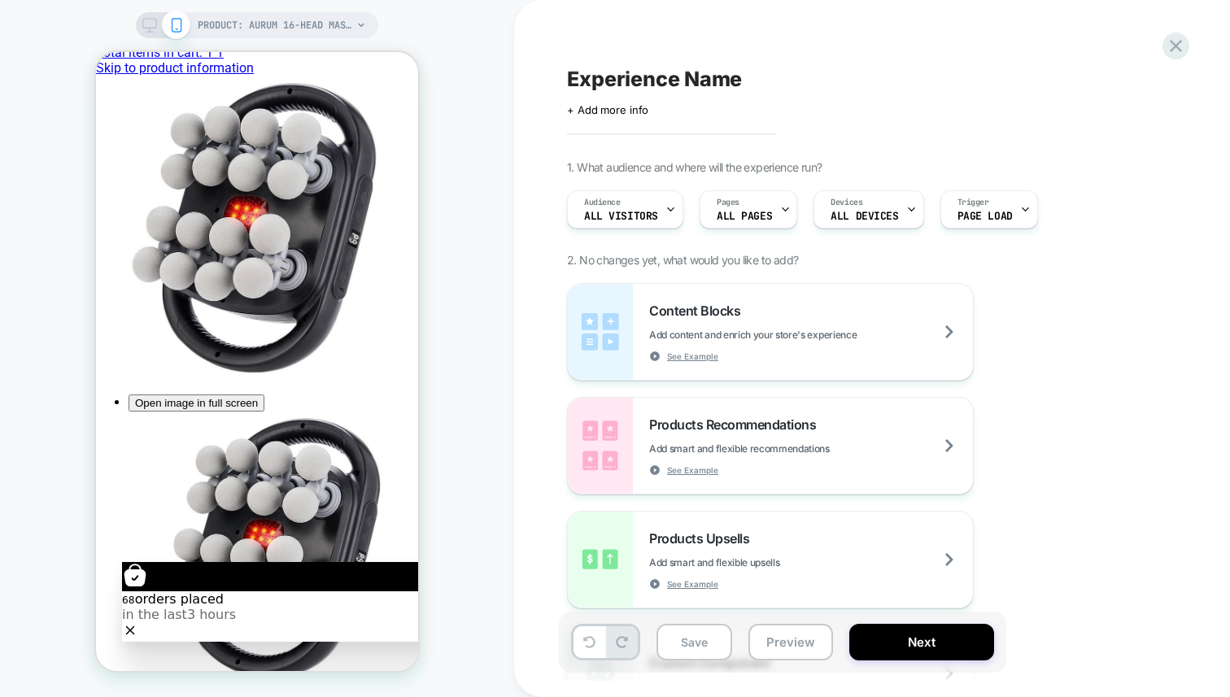
scroll to position [706, 0]
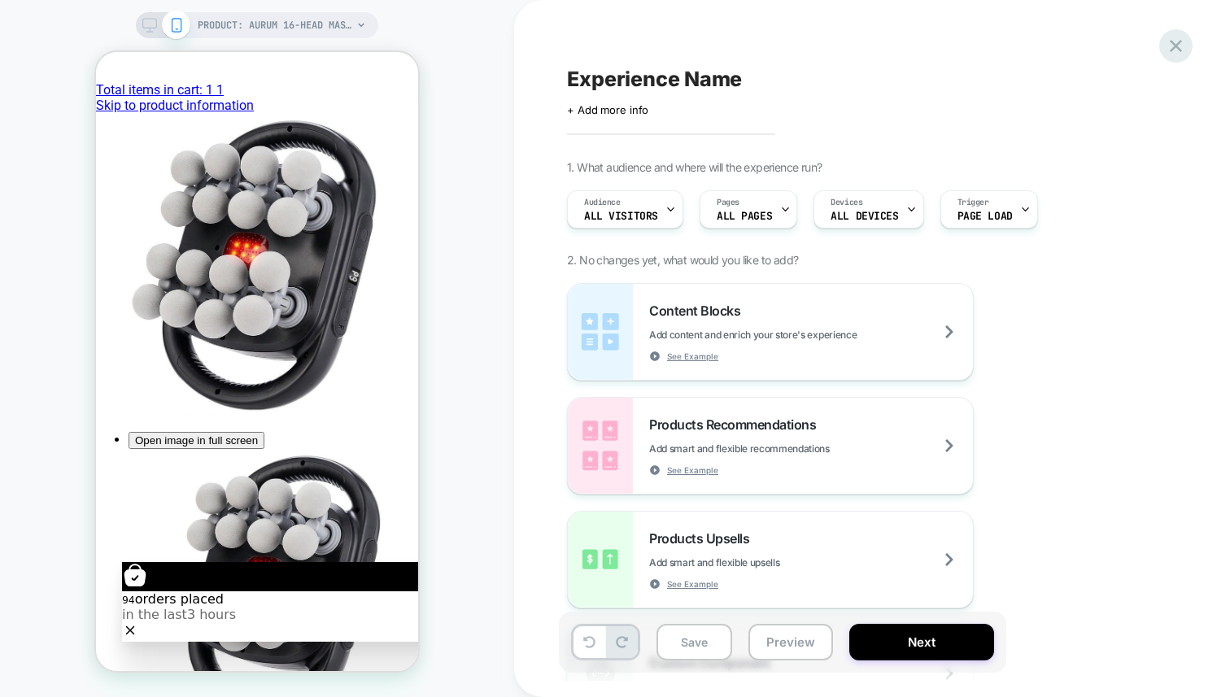
click at [1178, 47] on icon at bounding box center [1176, 46] width 12 height 12
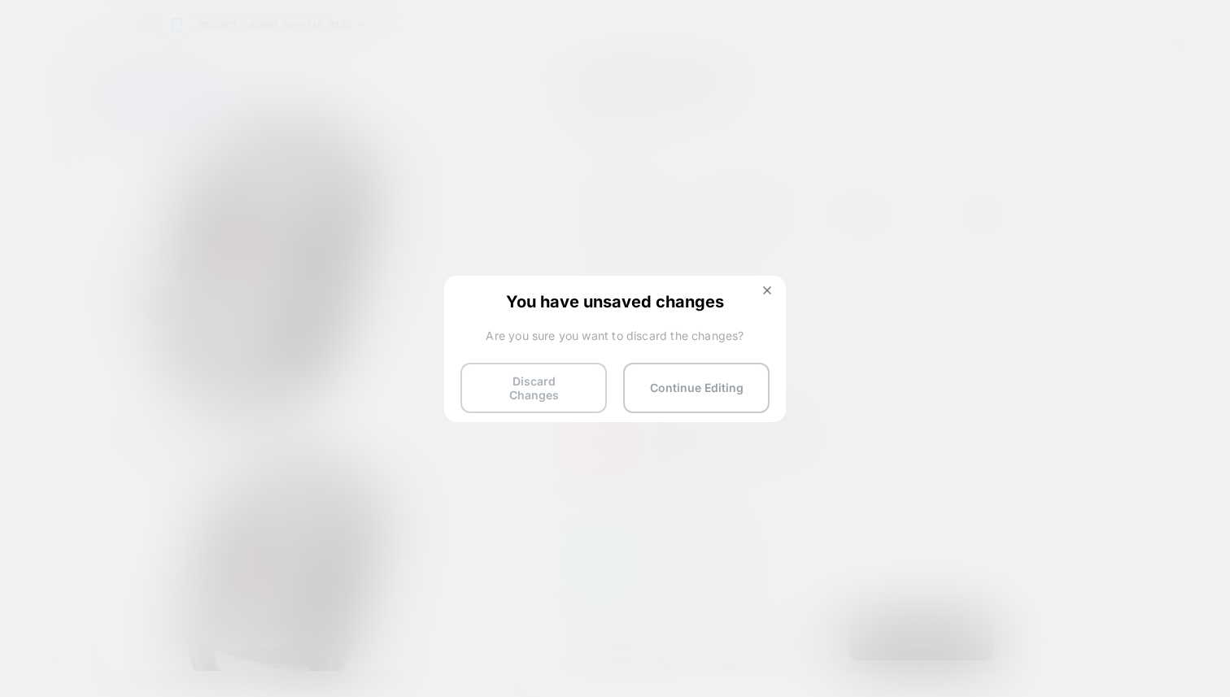
click at [547, 374] on button "Discard Changes" at bounding box center [533, 388] width 146 height 50
